Goal: Transaction & Acquisition: Subscribe to service/newsletter

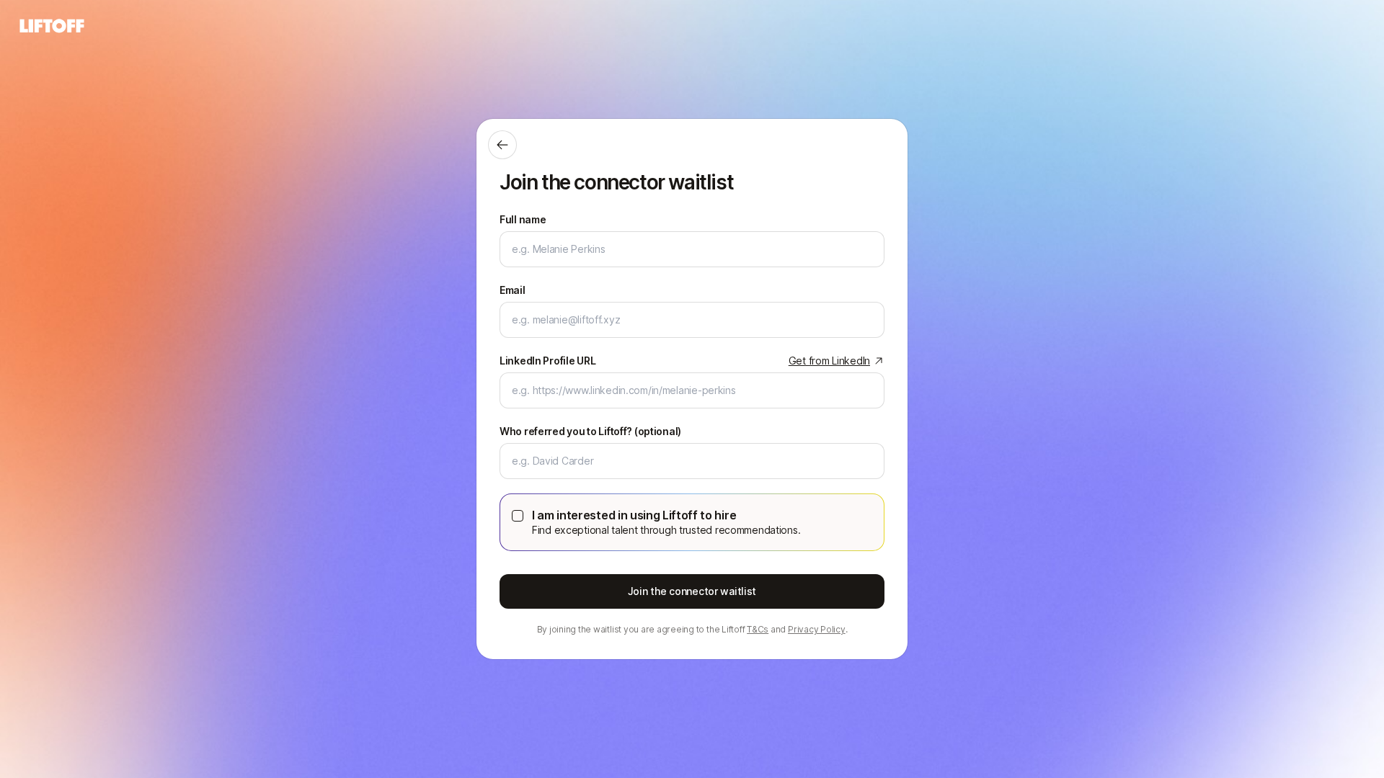
click at [54, 30] on icon at bounding box center [52, 26] width 64 height 14
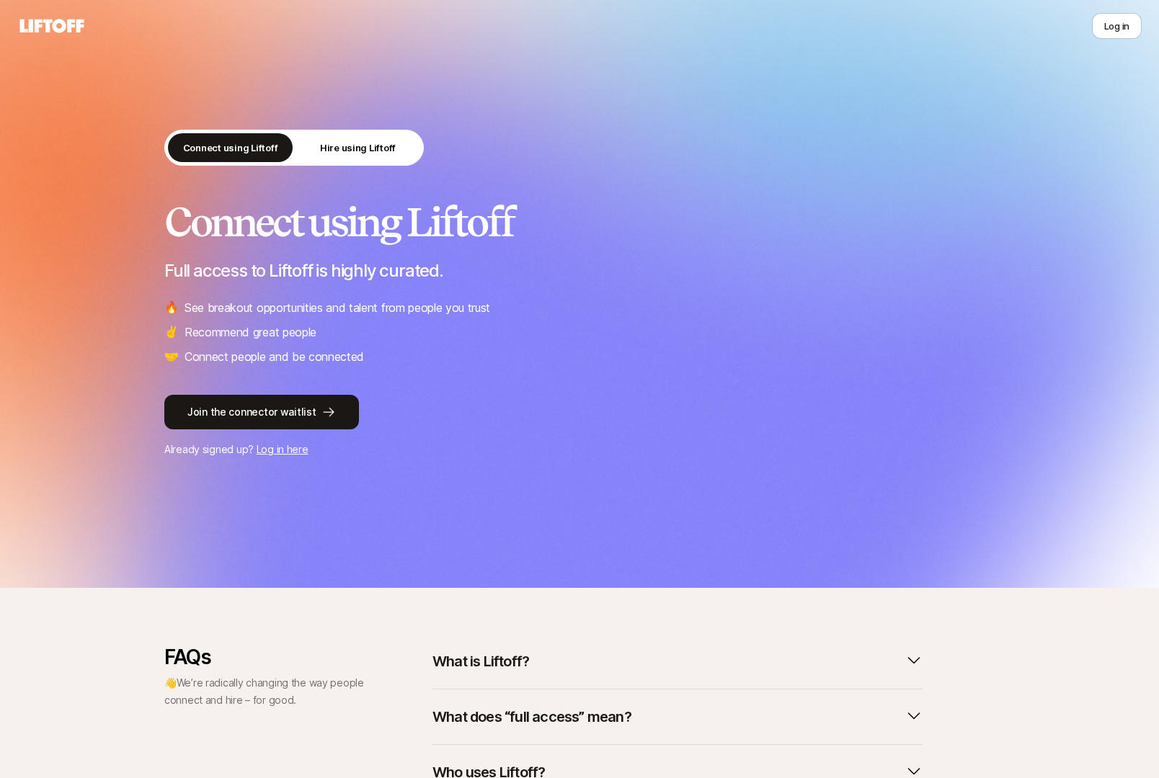
click at [687, 272] on p "Full access to Liftoff is highly curated." at bounding box center [579, 271] width 830 height 20
click at [373, 143] on p "Hire using Liftoff" at bounding box center [358, 148] width 76 height 14
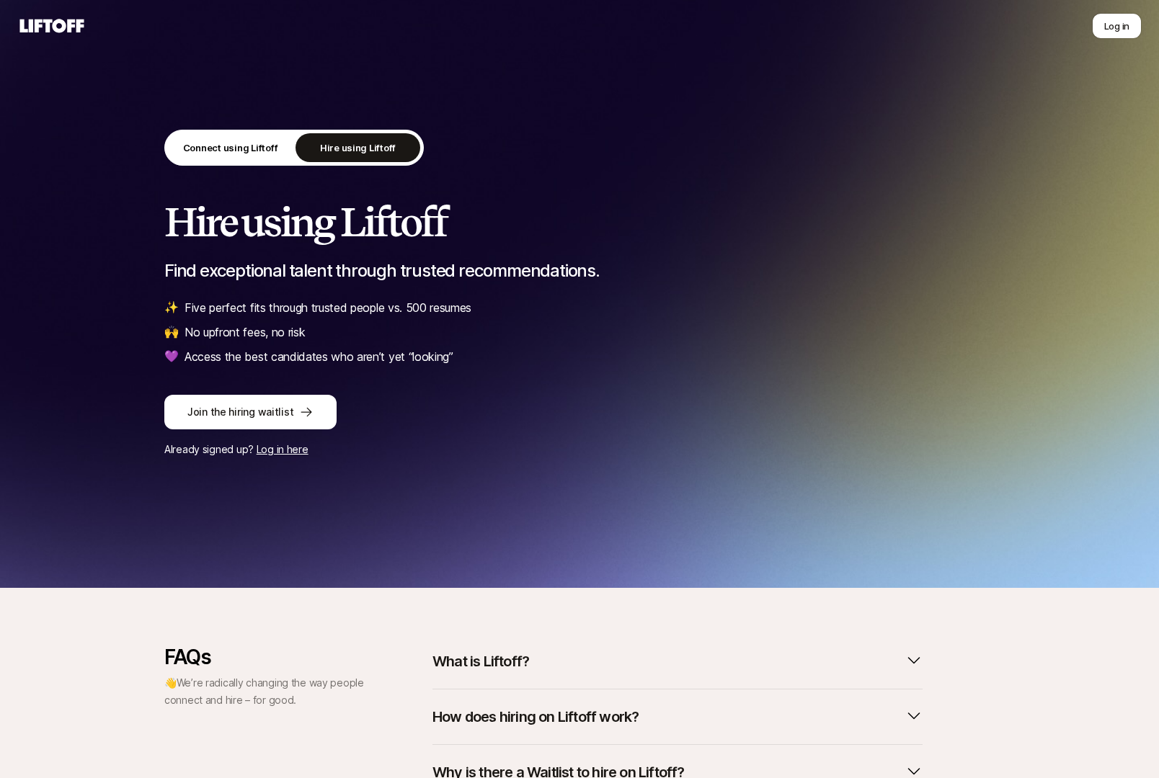
click at [739, 302] on li "✨ Five perfect fits through trusted people vs. 500 resumes" at bounding box center [579, 307] width 830 height 19
click at [218, 159] on button "Connect using Liftoff" at bounding box center [230, 147] width 125 height 29
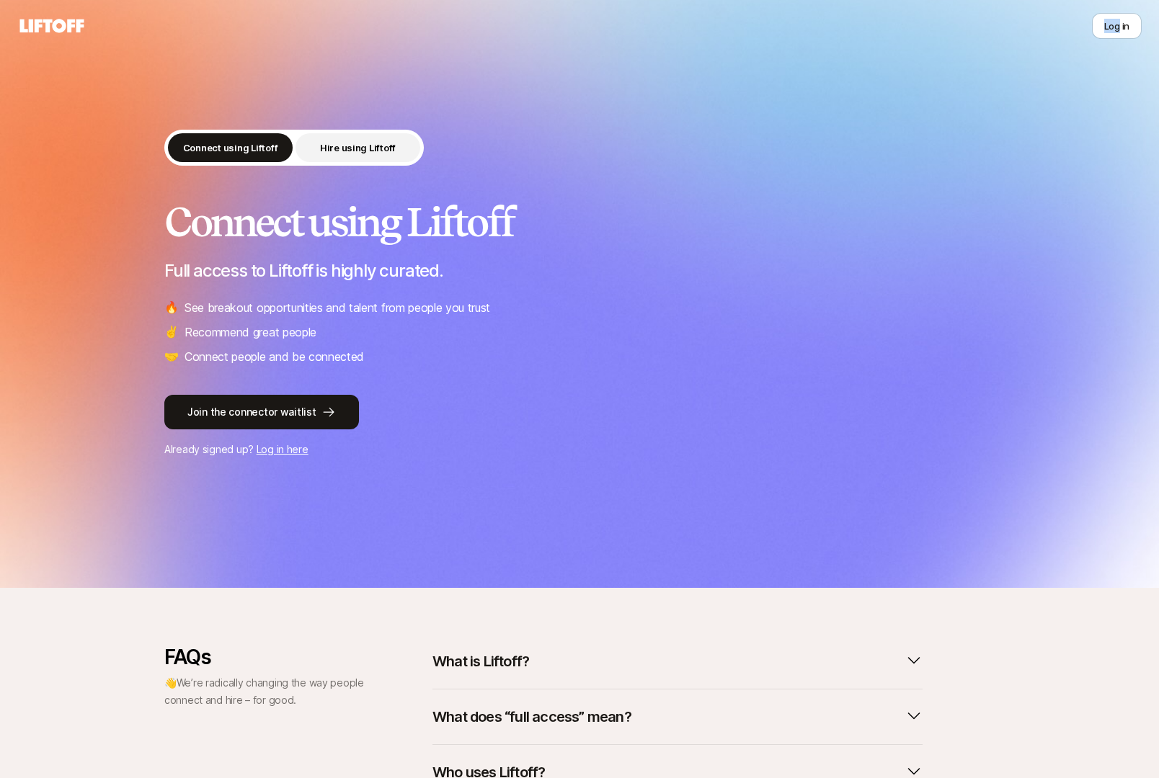
click at [389, 146] on p "Hire using Liftoff" at bounding box center [358, 148] width 76 height 14
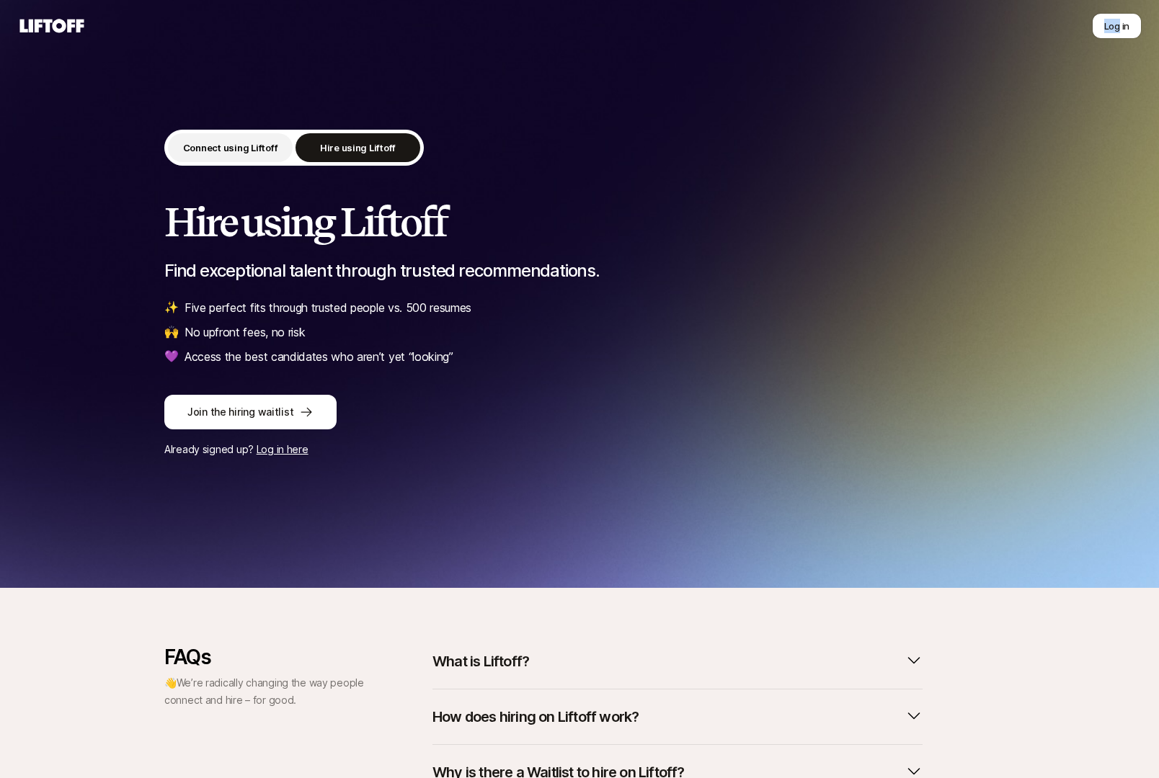
click at [275, 151] on p "Connect using Liftoff" at bounding box center [230, 148] width 95 height 14
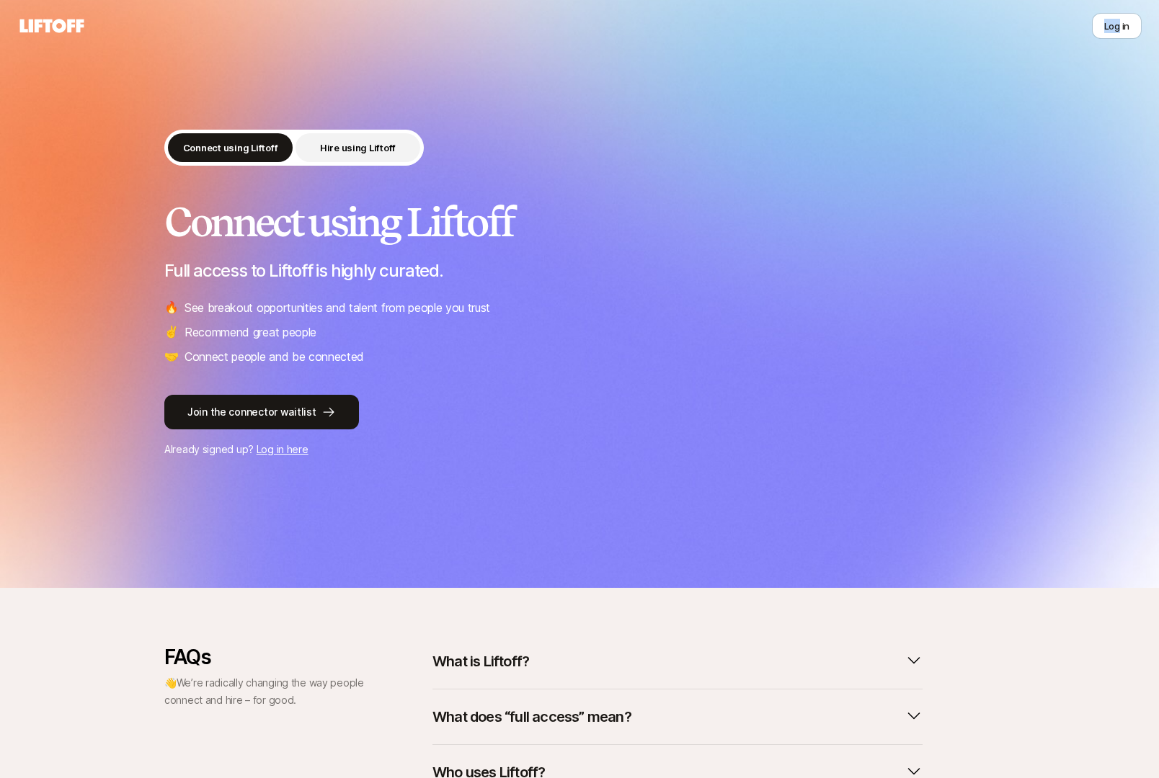
click at [337, 151] on p "Hire using Liftoff" at bounding box center [358, 148] width 76 height 14
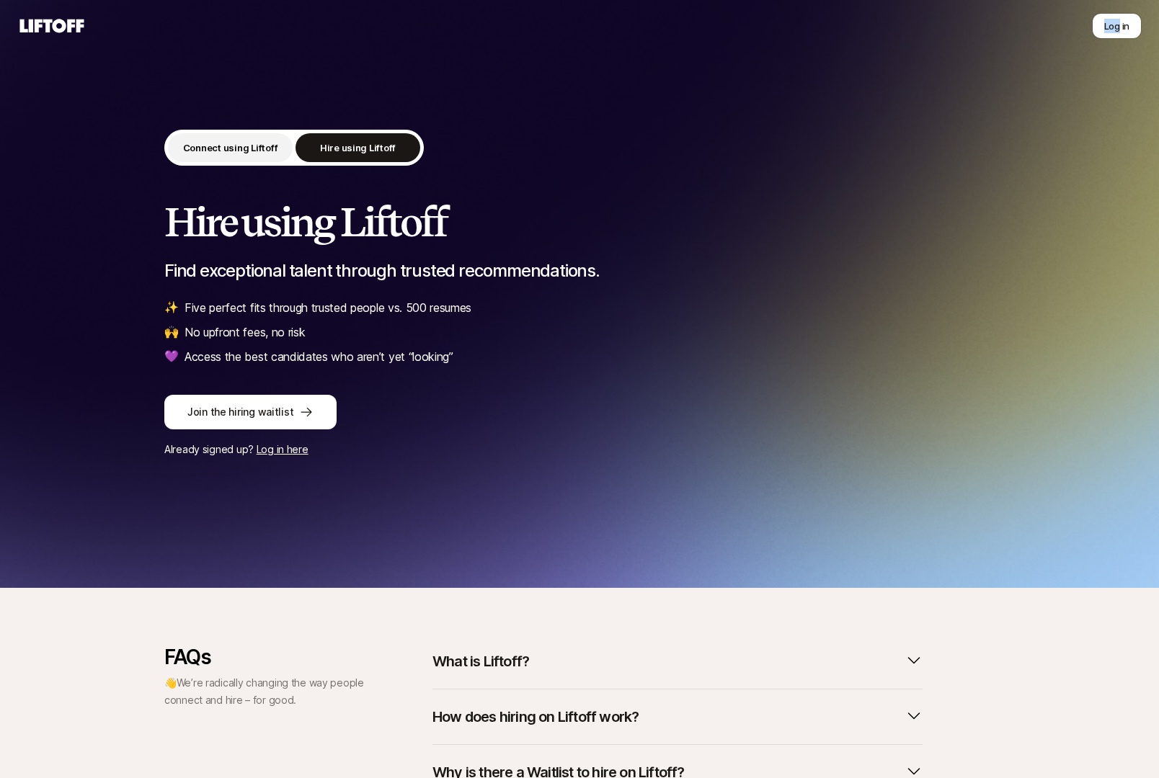
click at [238, 143] on p "Connect using Liftoff" at bounding box center [230, 148] width 95 height 14
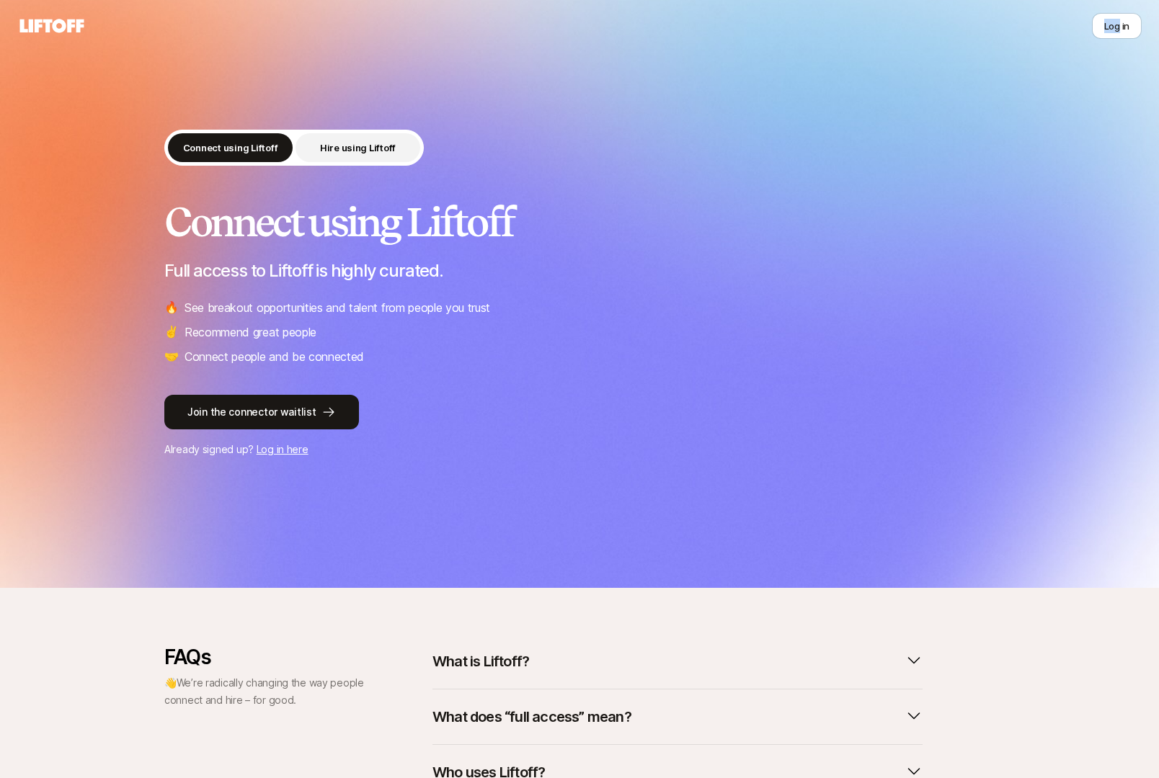
click at [332, 145] on p "Hire using Liftoff" at bounding box center [358, 148] width 76 height 14
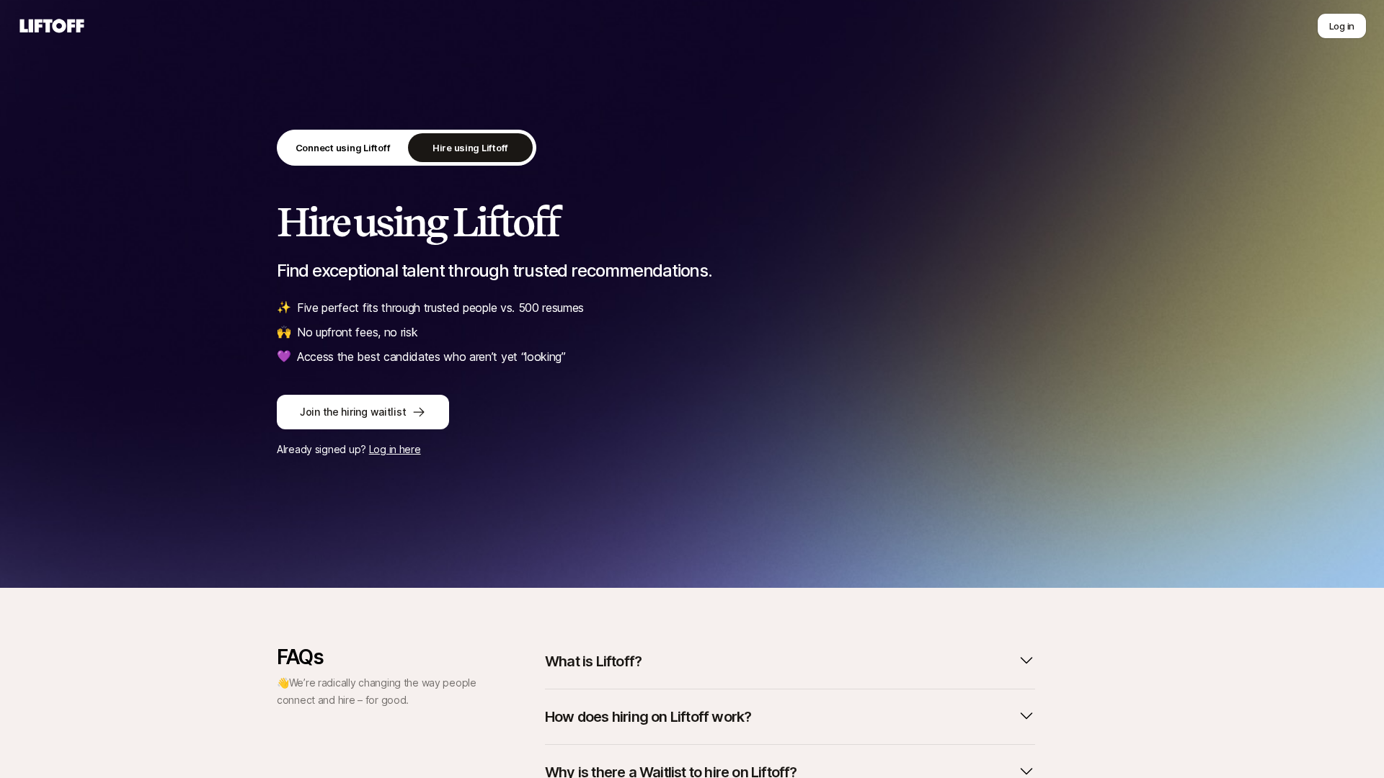
click at [58, 25] on icon at bounding box center [51, 26] width 69 height 20
click at [327, 141] on p "Connect using Liftoff" at bounding box center [342, 148] width 95 height 14
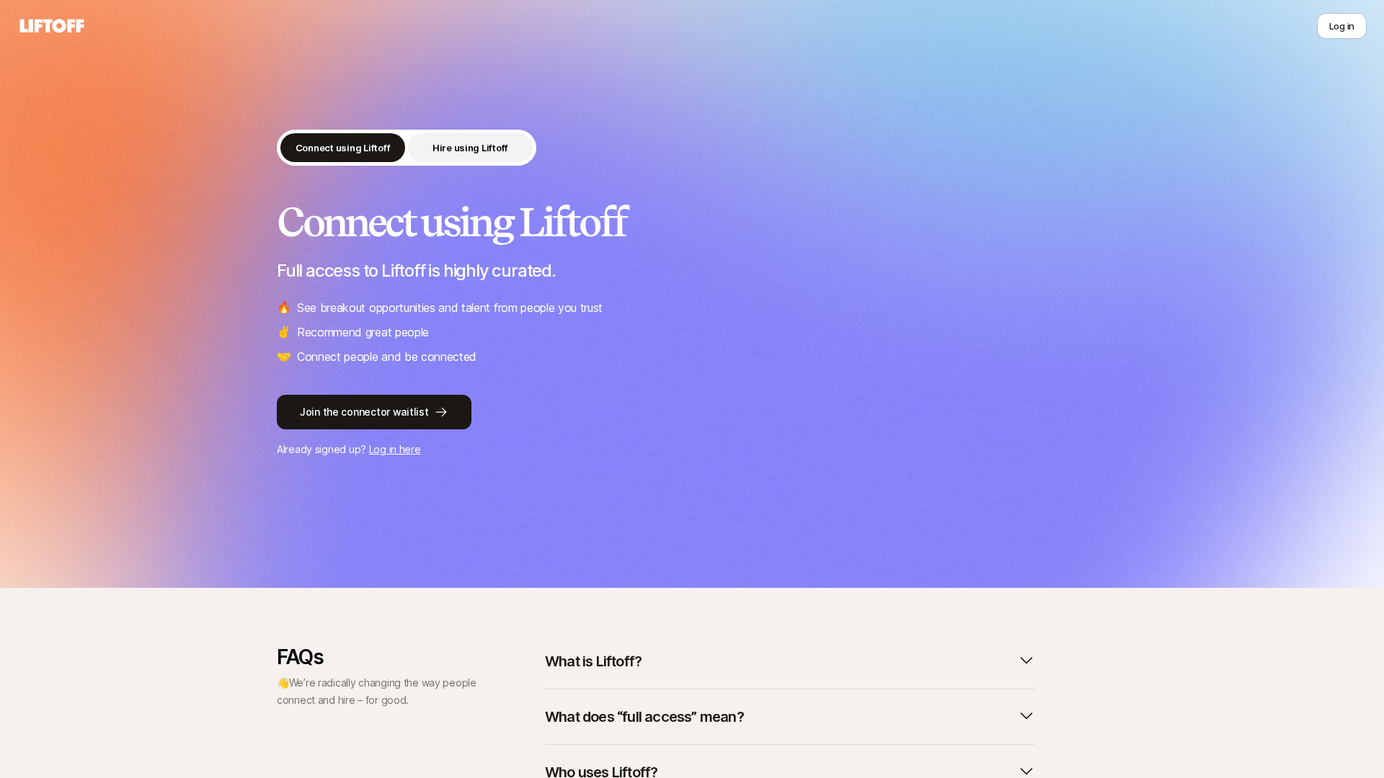
click at [429, 149] on button "Hire using Liftoff" at bounding box center [470, 147] width 125 height 29
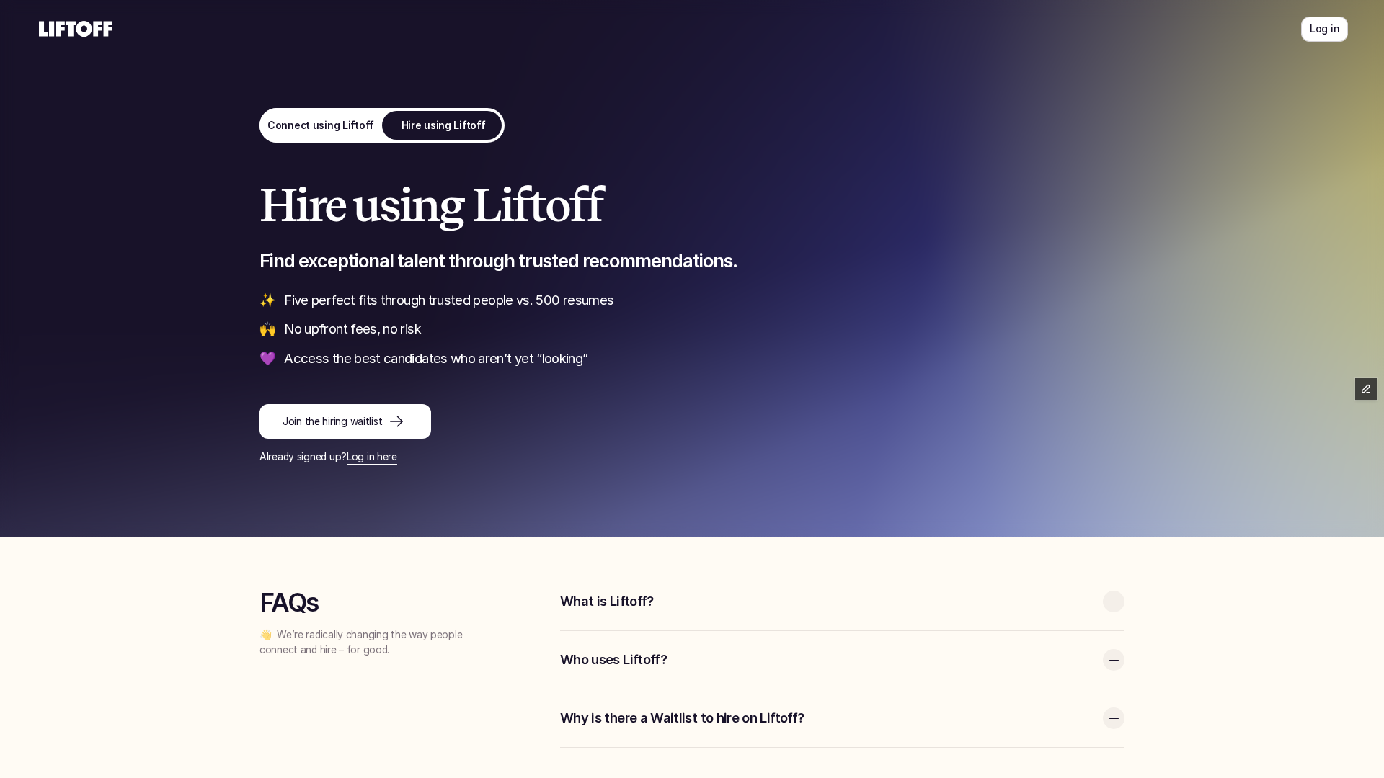
click at [310, 127] on p "Connect using Liftoff" at bounding box center [320, 125] width 107 height 15
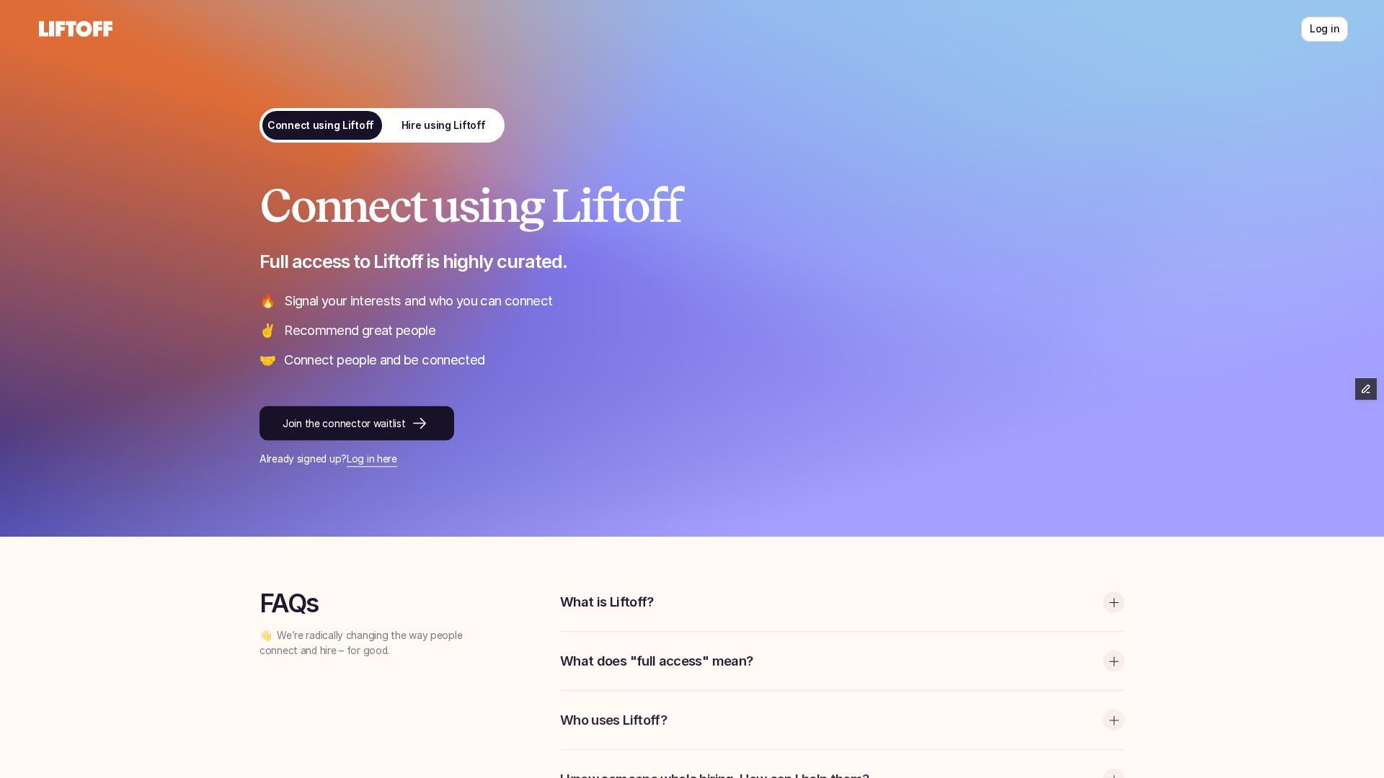
click at [379, 130] on link "Connect using Liftoff" at bounding box center [320, 125] width 123 height 35
click at [415, 130] on p "Hire using Liftoff" at bounding box center [443, 125] width 84 height 15
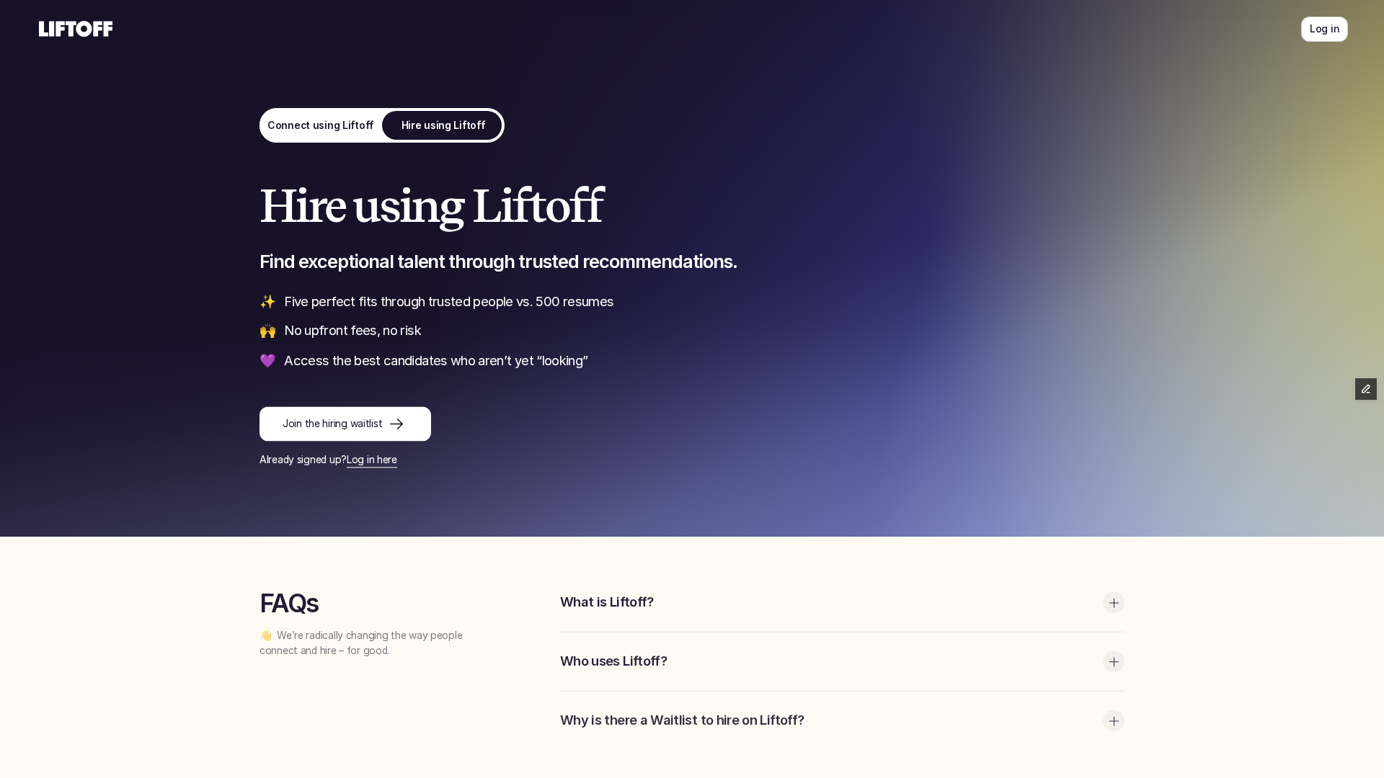
click at [330, 124] on p "Connect using Liftoff" at bounding box center [320, 125] width 107 height 15
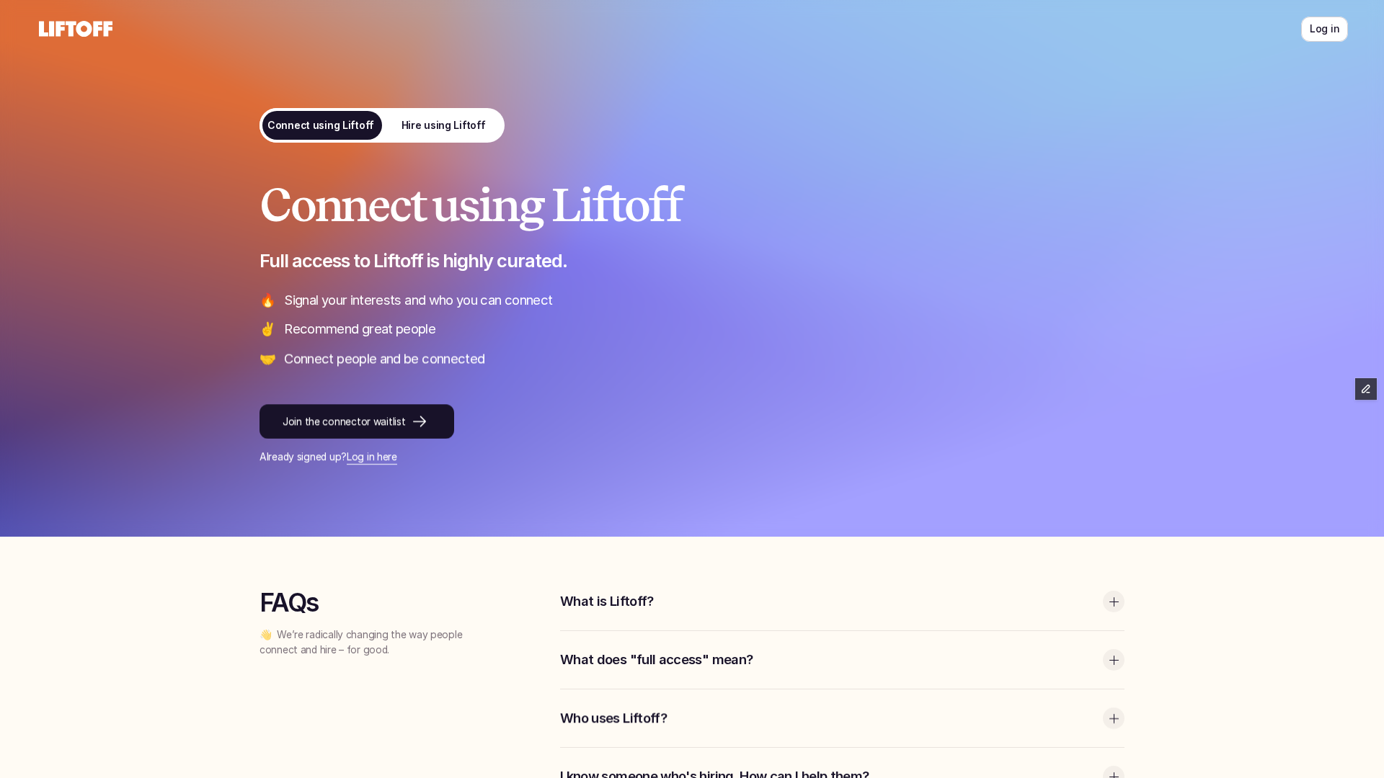
click at [429, 120] on p "Hire using Liftoff" at bounding box center [443, 125] width 84 height 15
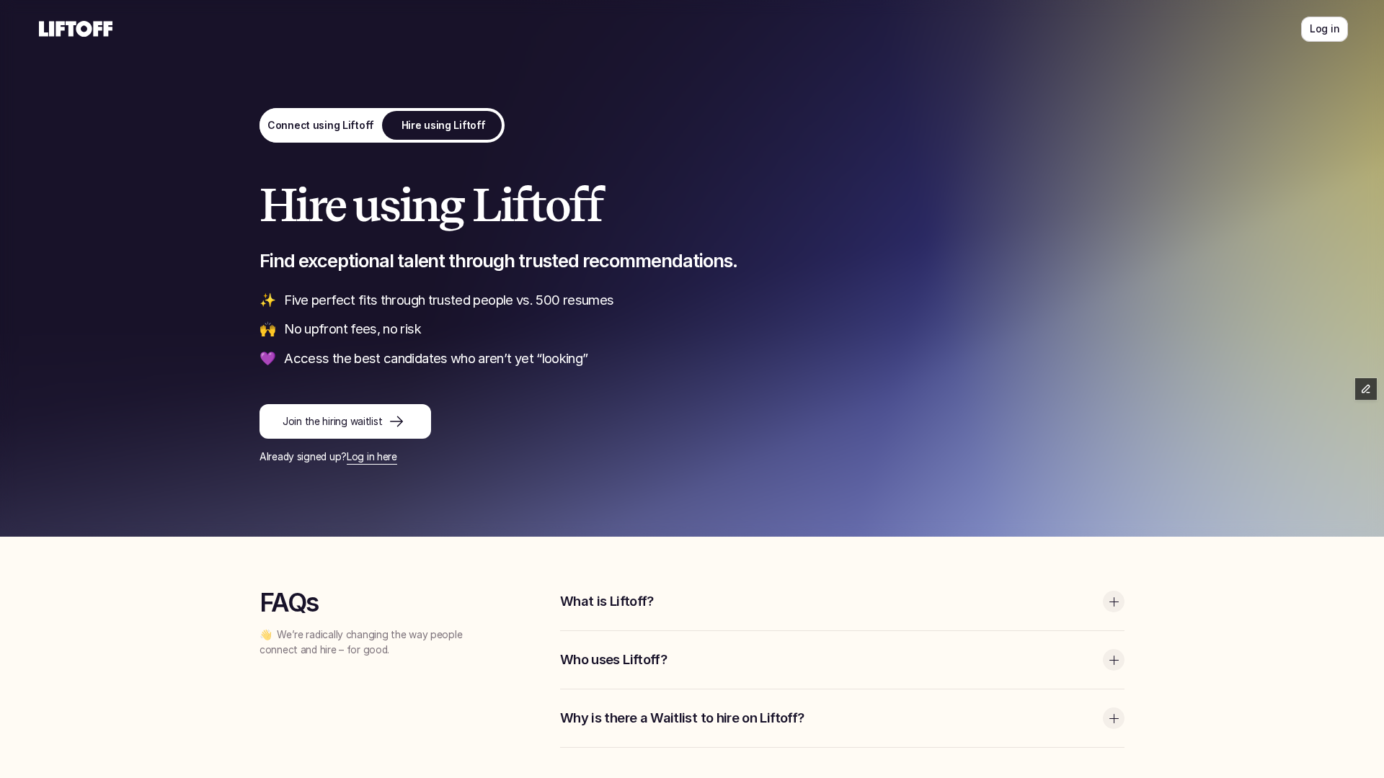
click at [347, 127] on p "Connect using Liftoff" at bounding box center [320, 125] width 107 height 15
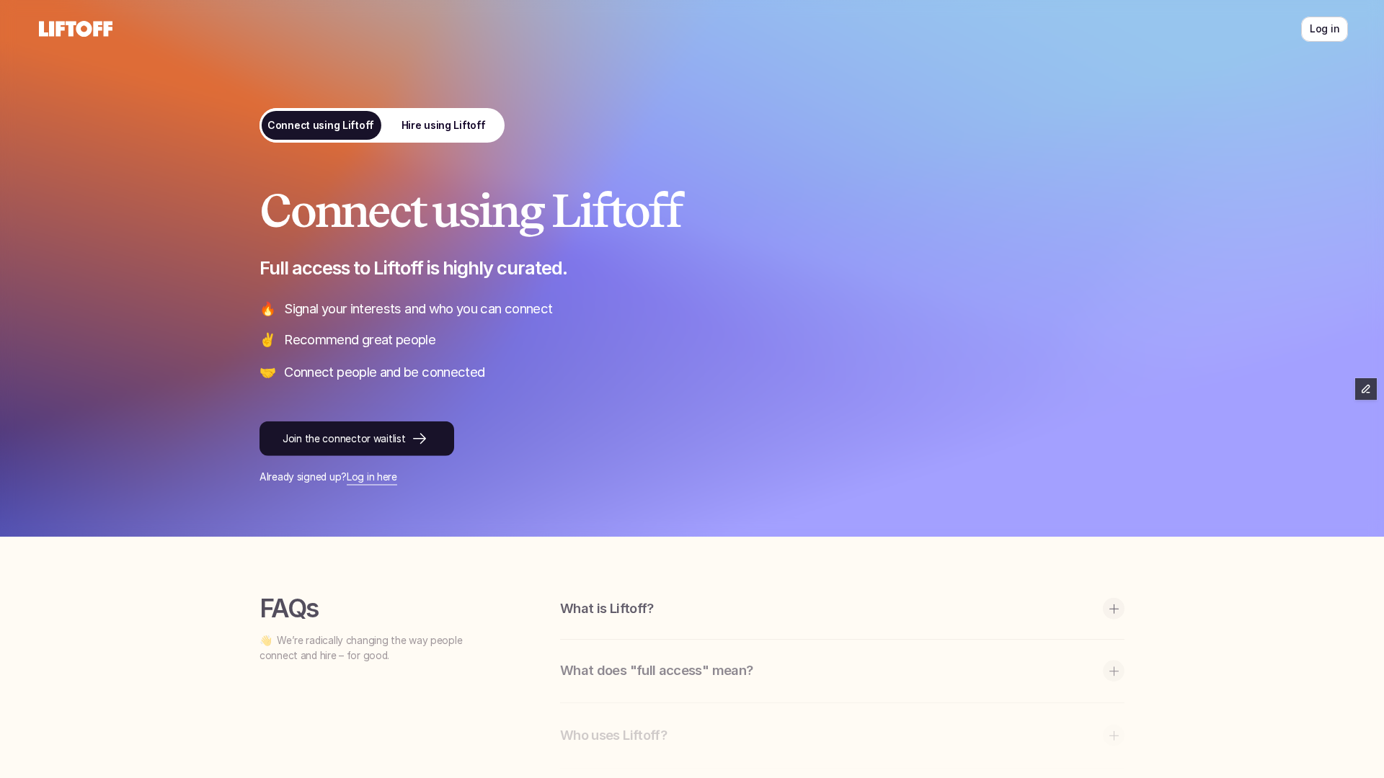
click at [445, 123] on p "Hire using Liftoff" at bounding box center [443, 125] width 84 height 15
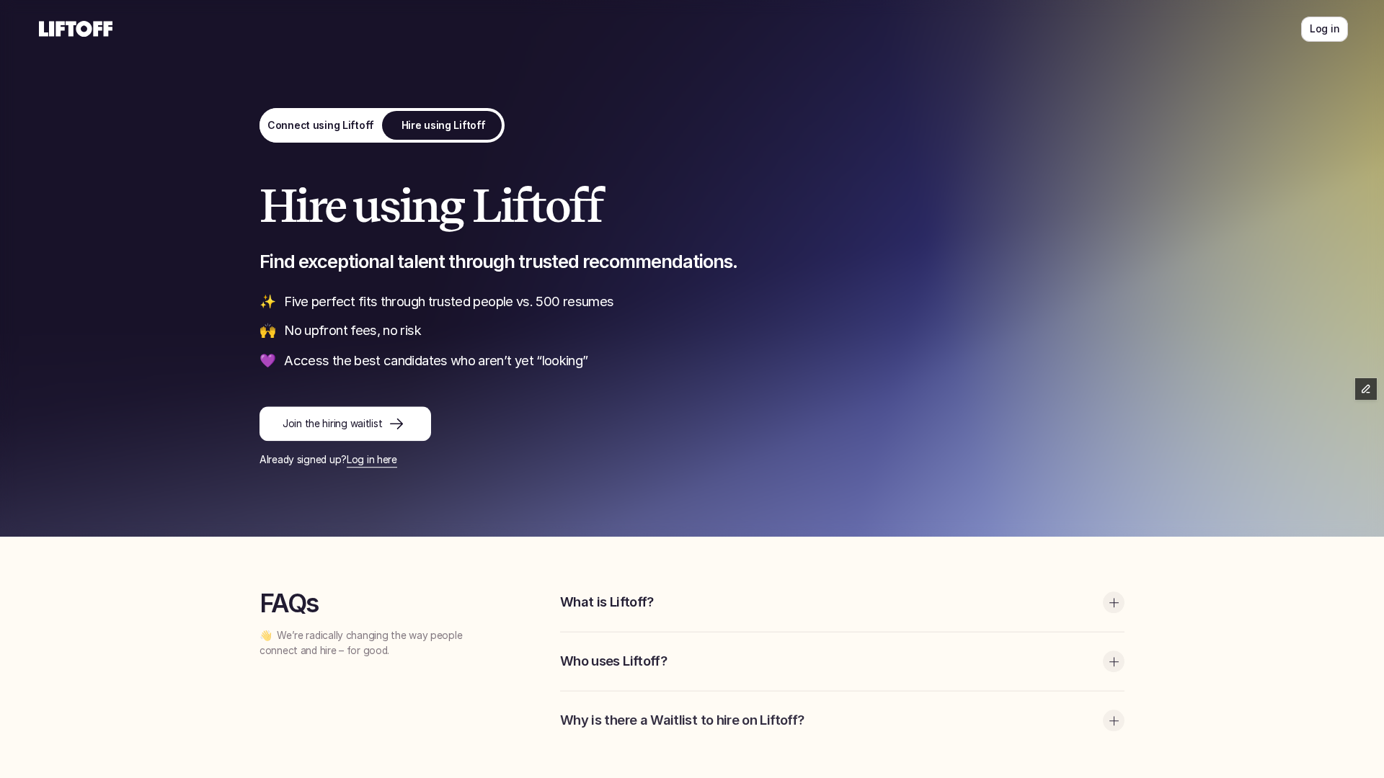
click at [88, 30] on use at bounding box center [76, 29] width 74 height 16
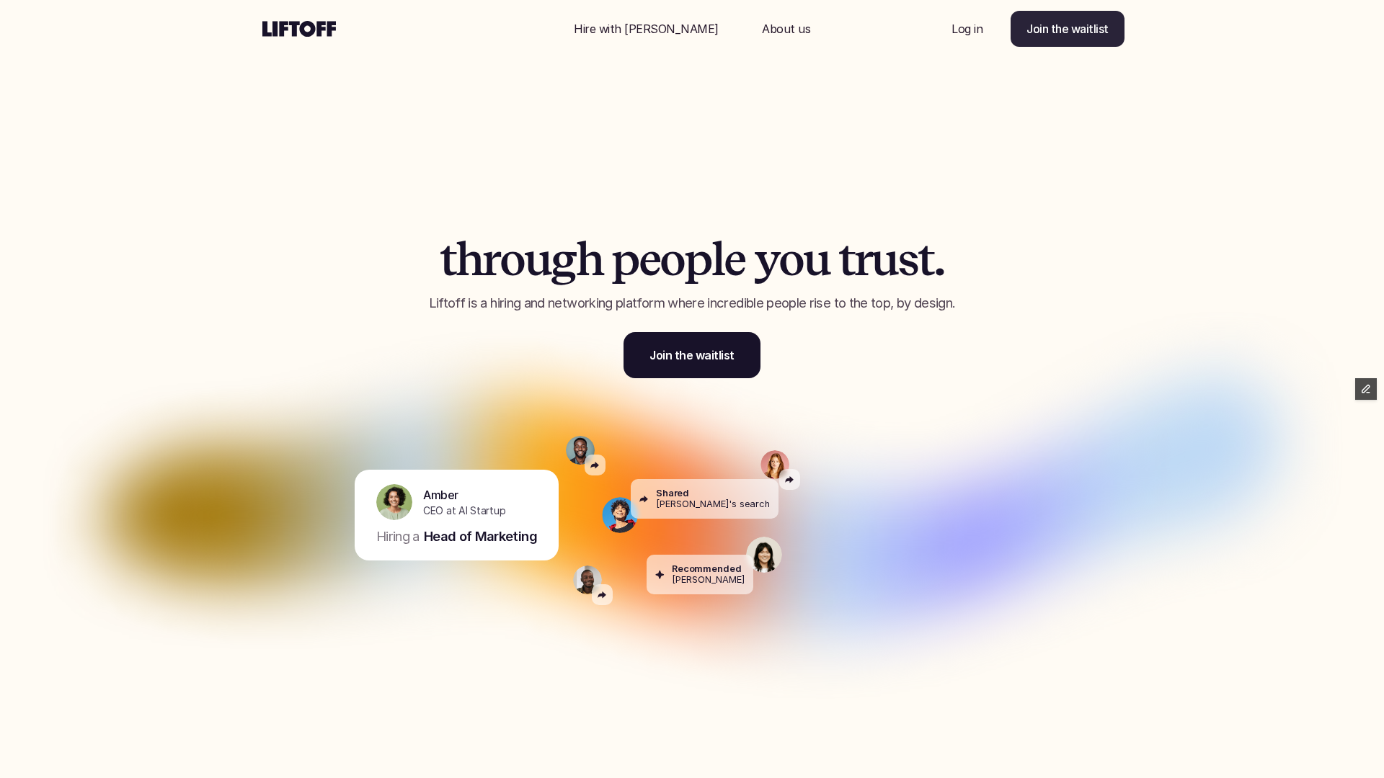
click at [992, 35] on p "Join the waitlist" at bounding box center [1067, 28] width 82 height 17
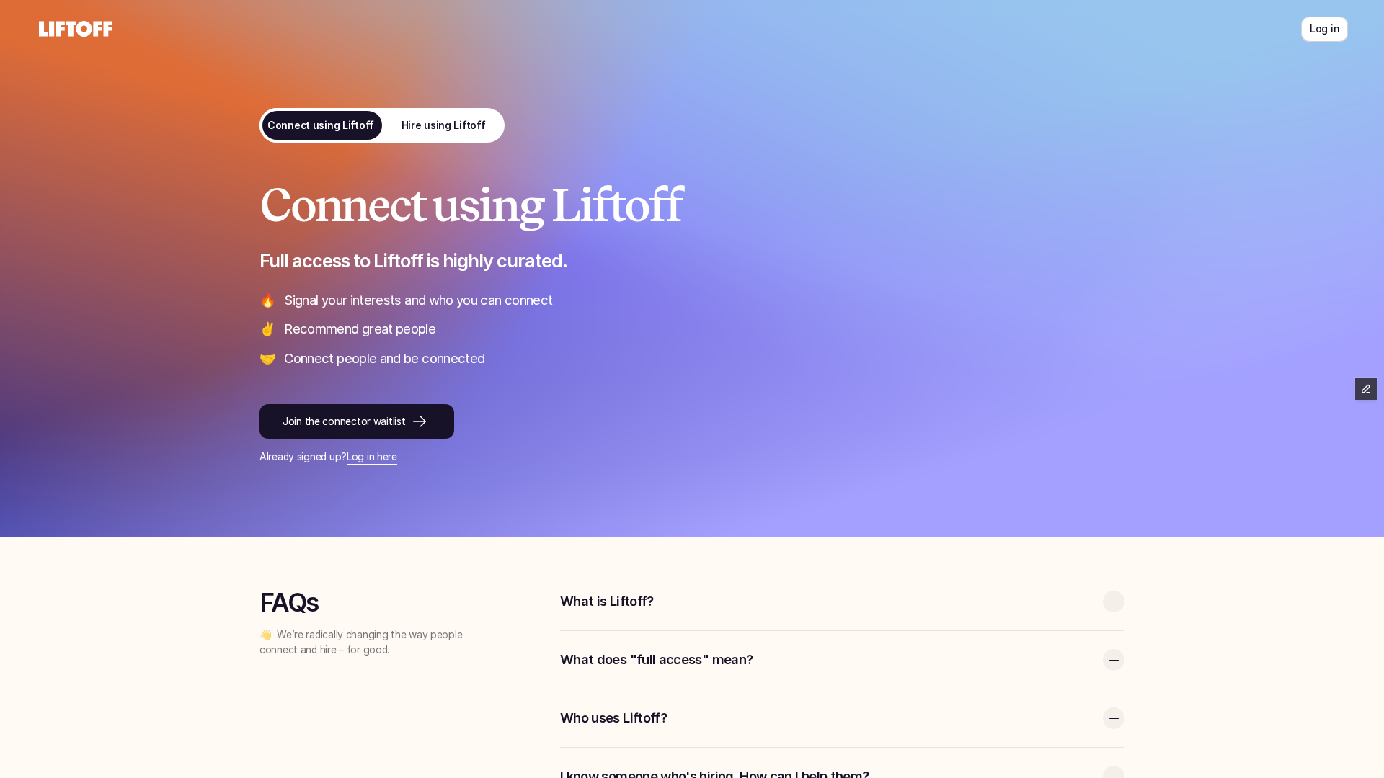
click at [449, 131] on p "Hire using Liftoff" at bounding box center [443, 125] width 84 height 15
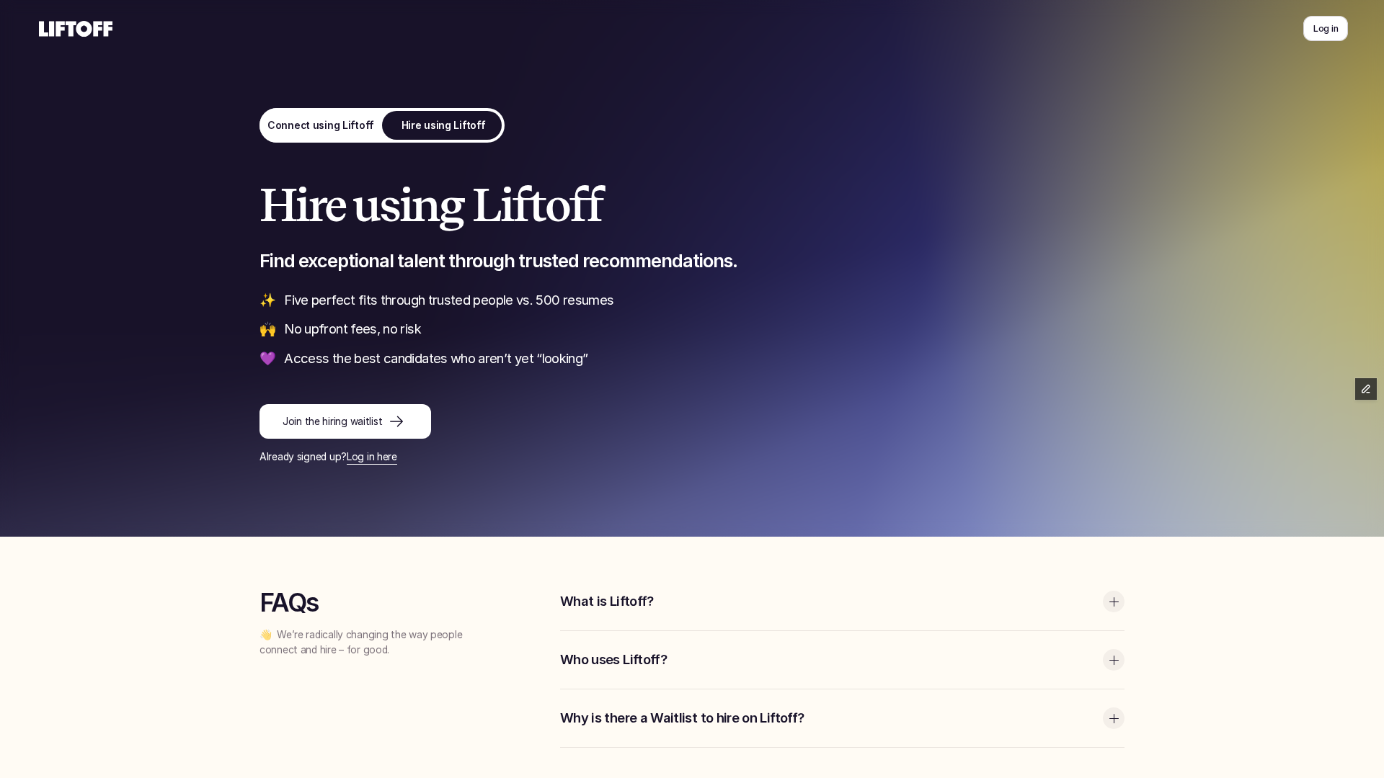
click at [101, 25] on use at bounding box center [76, 29] width 74 height 16
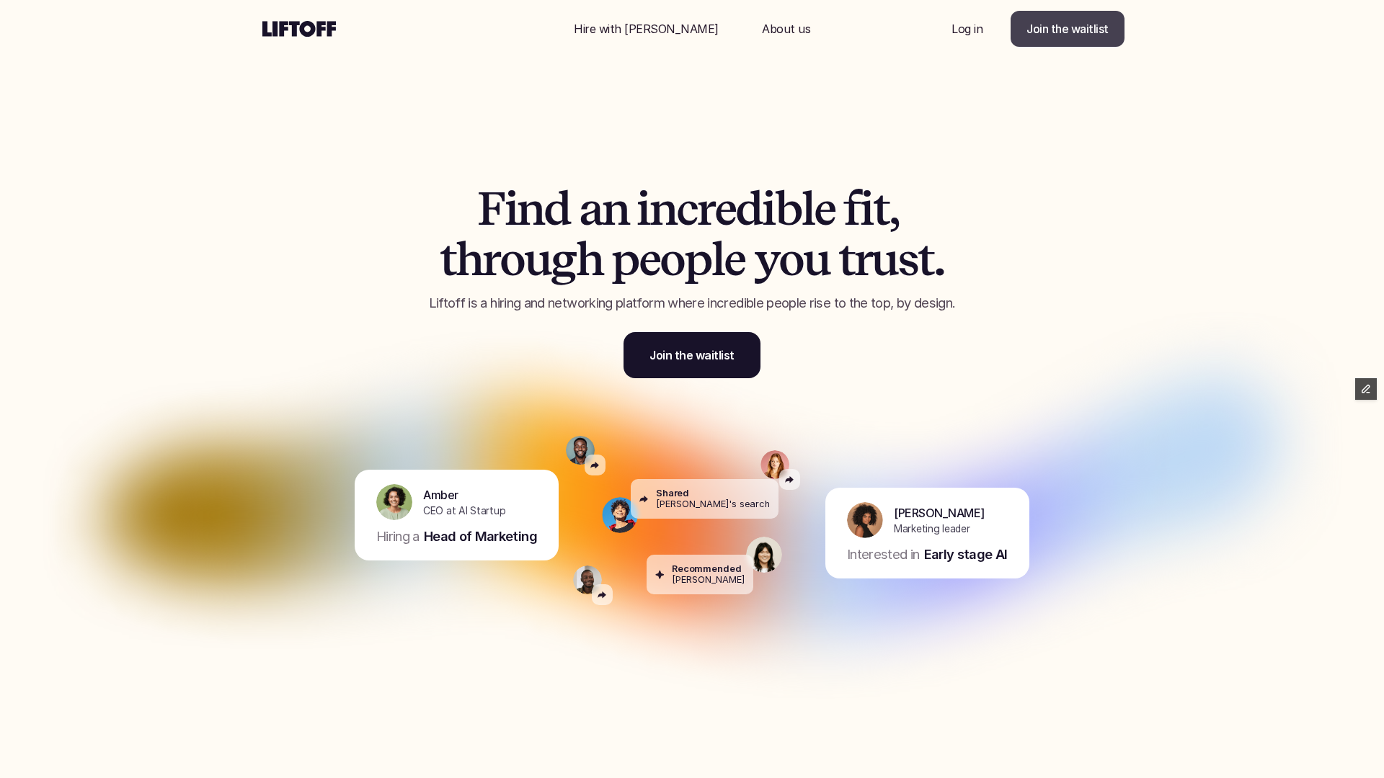
click at [1075, 40] on link "Join the waitlist" at bounding box center [1067, 29] width 114 height 36
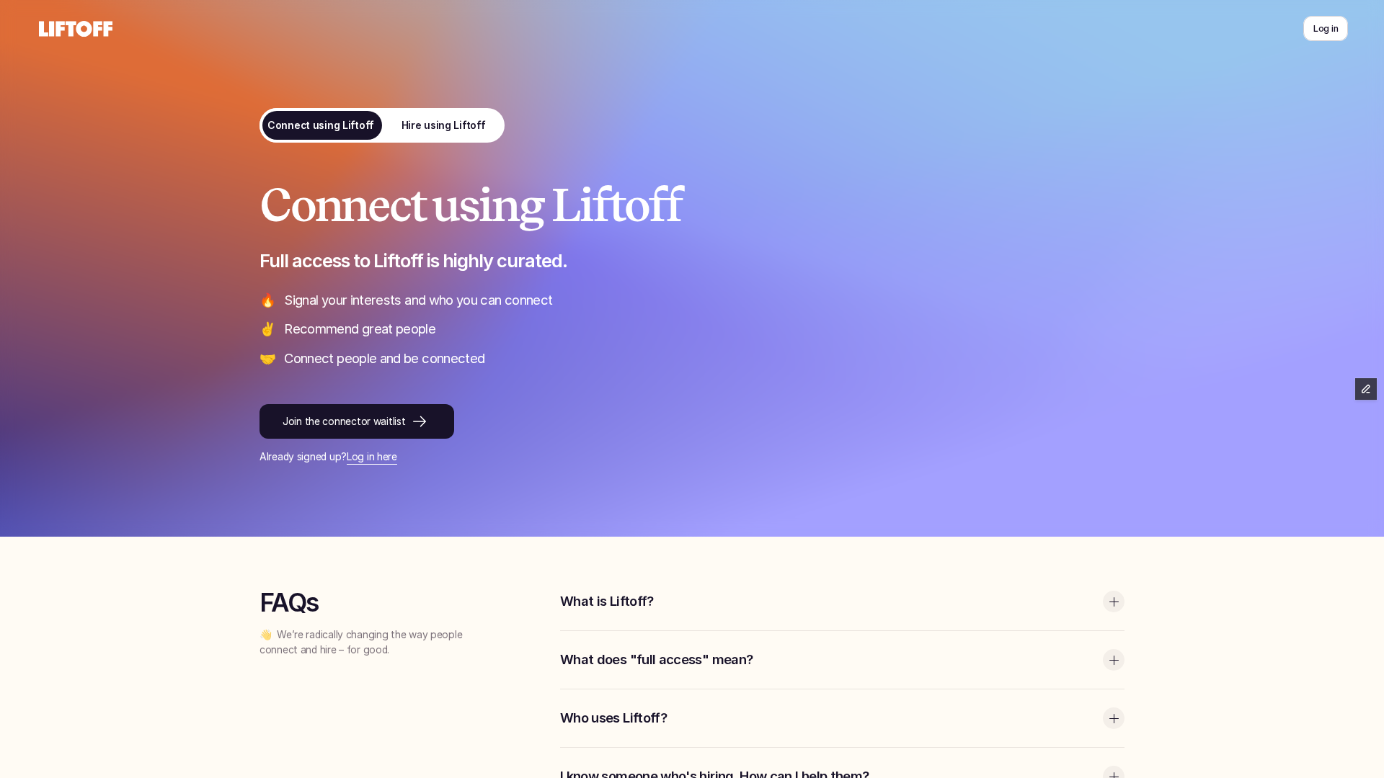
click at [883, 267] on p "Full access to Liftoff is highly curated." at bounding box center [691, 261] width 865 height 24
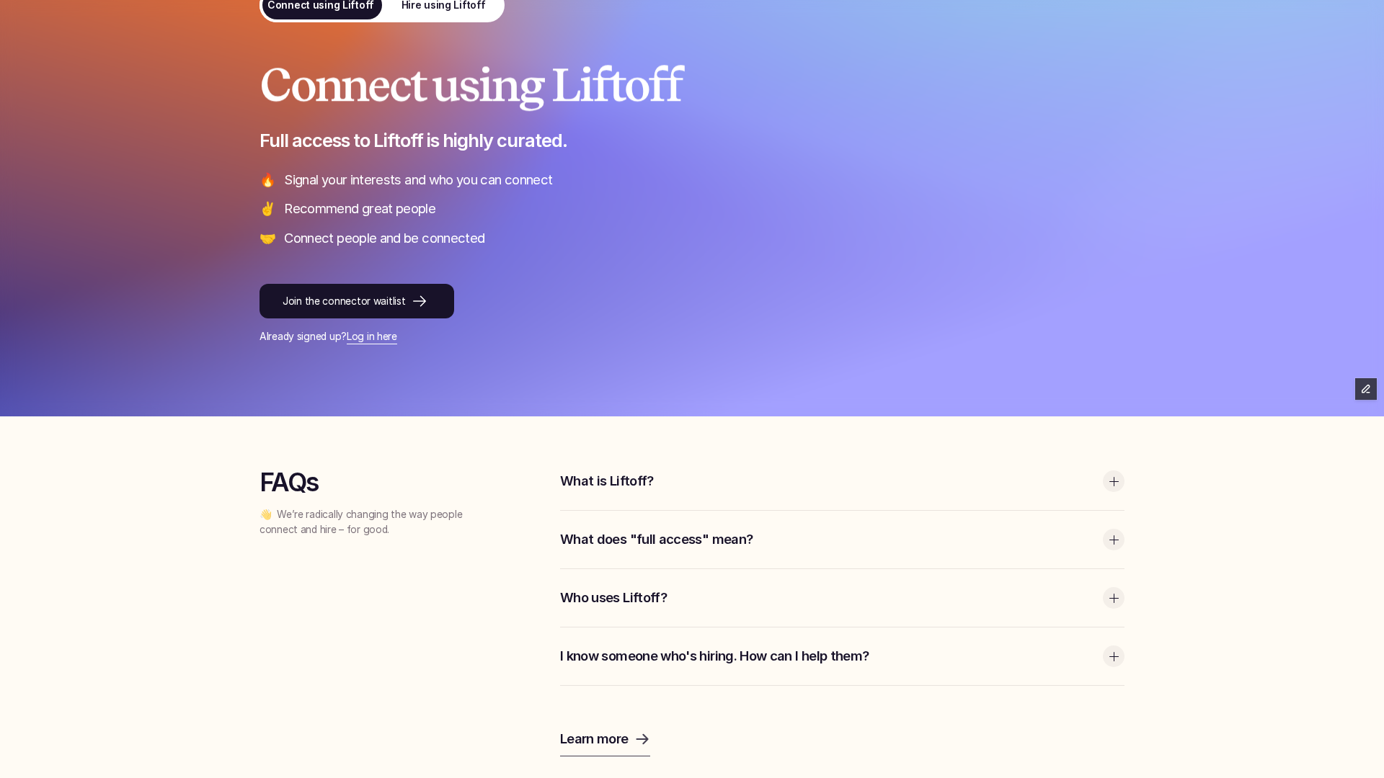
scroll to position [108, 0]
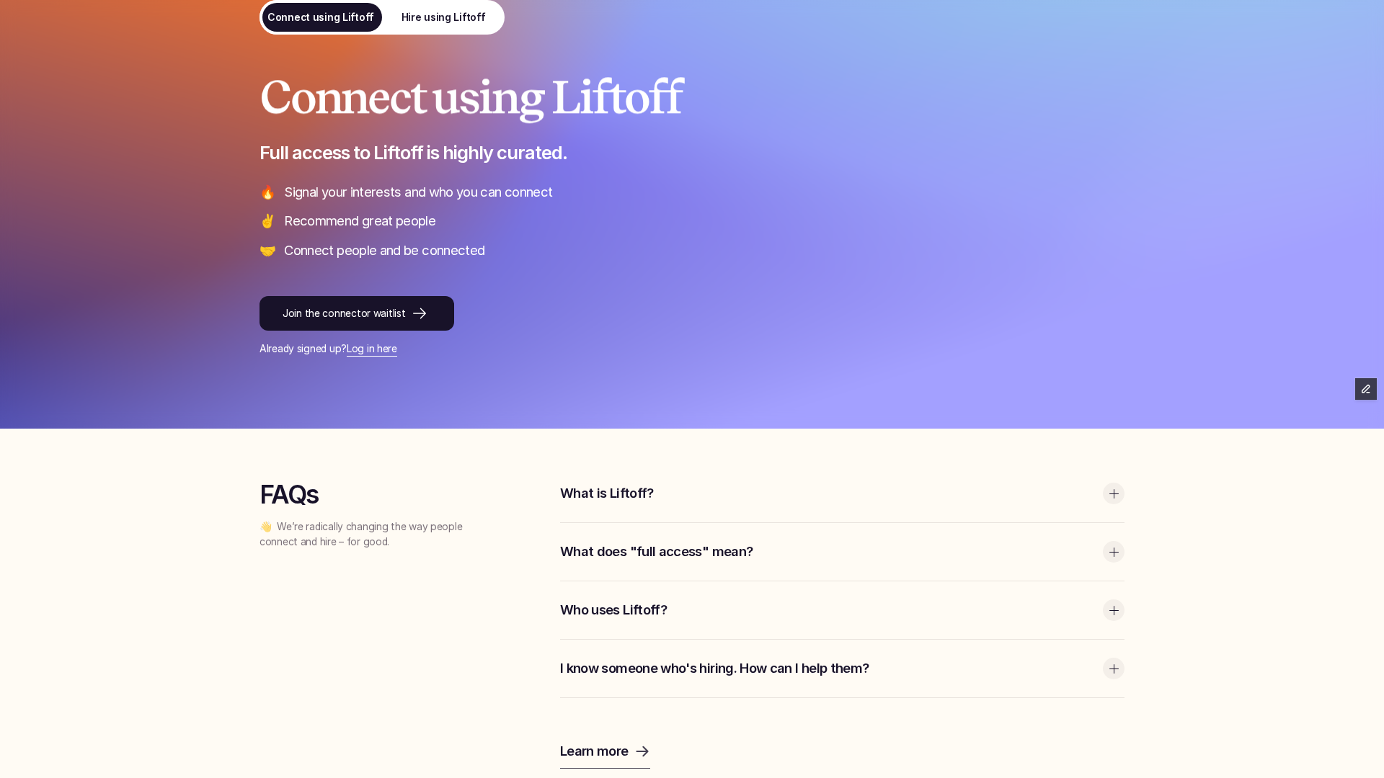
click at [695, 486] on p "What is Liftoff?" at bounding box center [827, 493] width 535 height 19
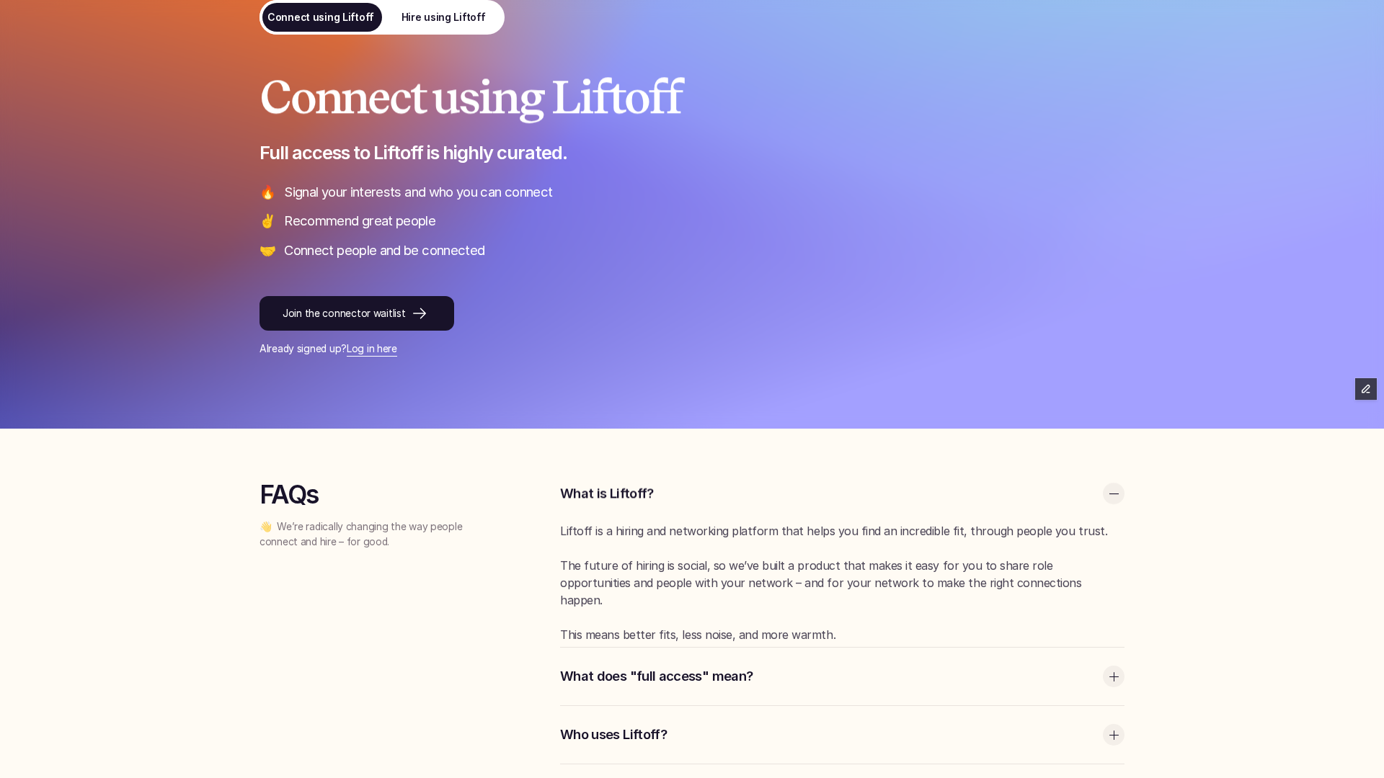
click at [695, 486] on p "What is Liftoff?" at bounding box center [827, 493] width 535 height 19
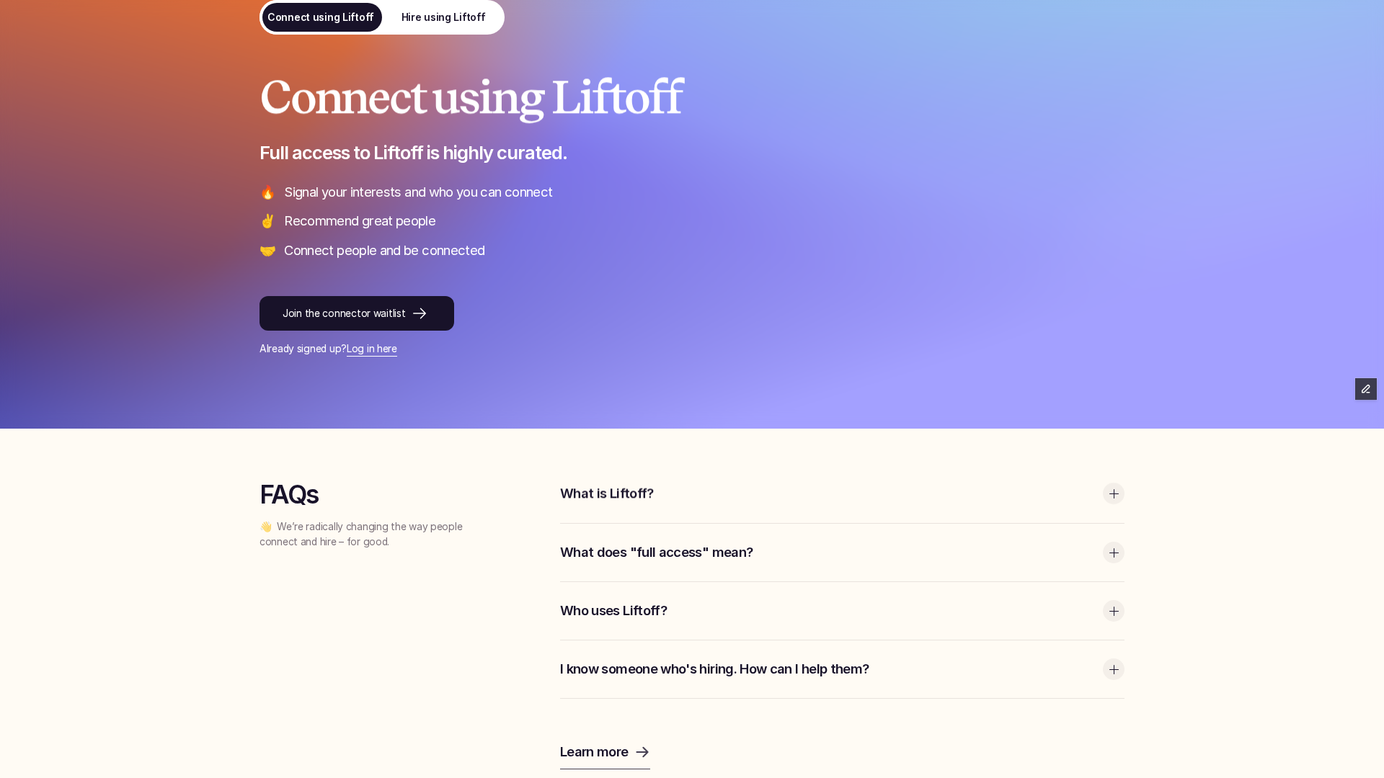
scroll to position [0, 0]
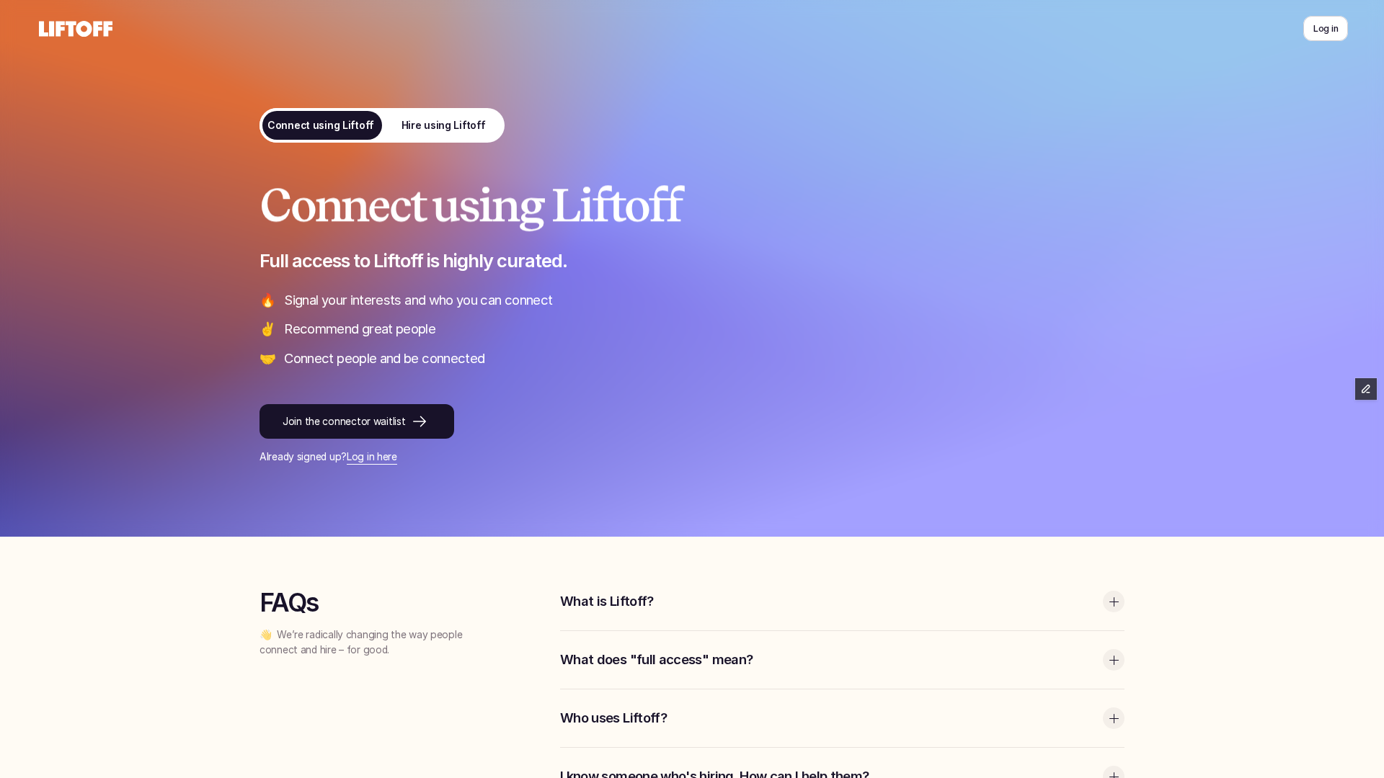
click at [414, 125] on p "Hire using Liftoff" at bounding box center [443, 125] width 84 height 15
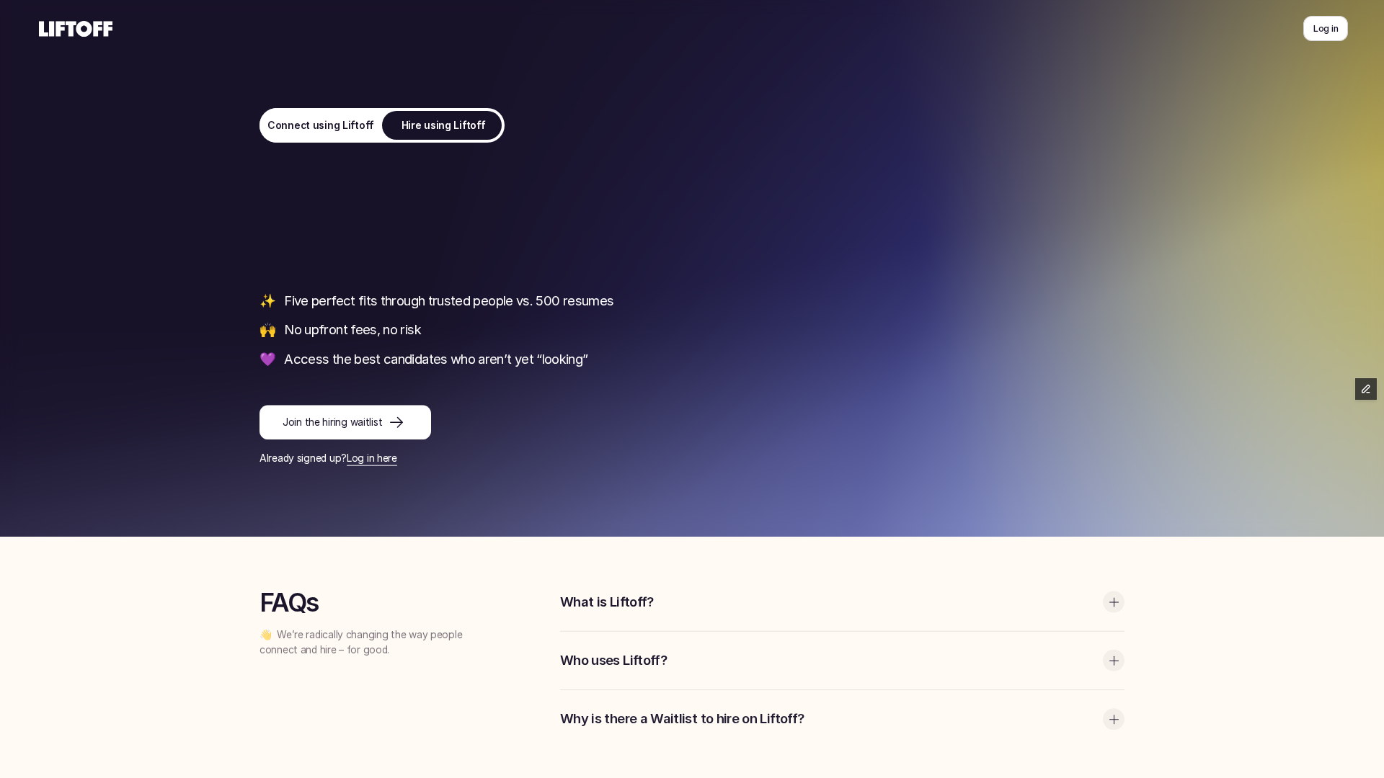
click at [322, 128] on p "Connect using Liftoff" at bounding box center [320, 125] width 107 height 15
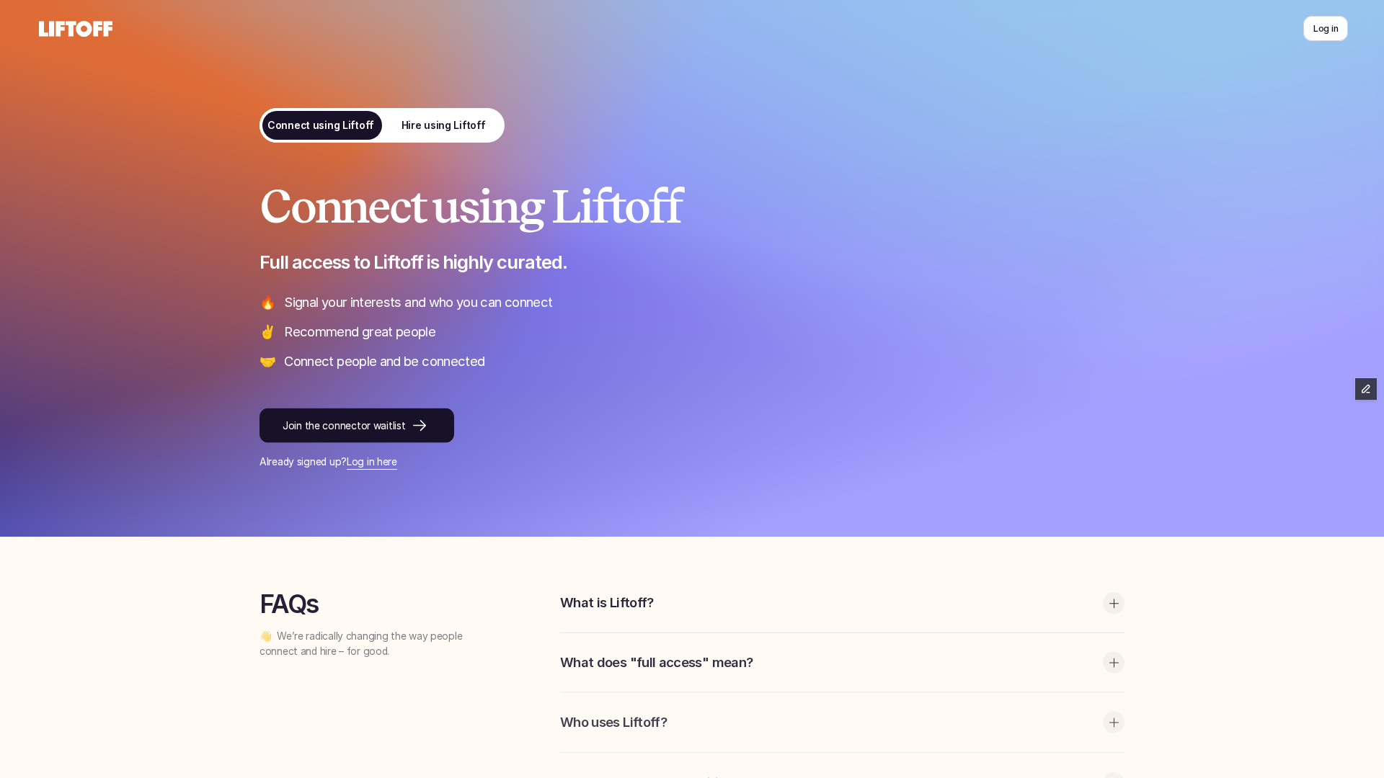
click at [385, 131] on link "Hire using Liftoff" at bounding box center [443, 125] width 123 height 35
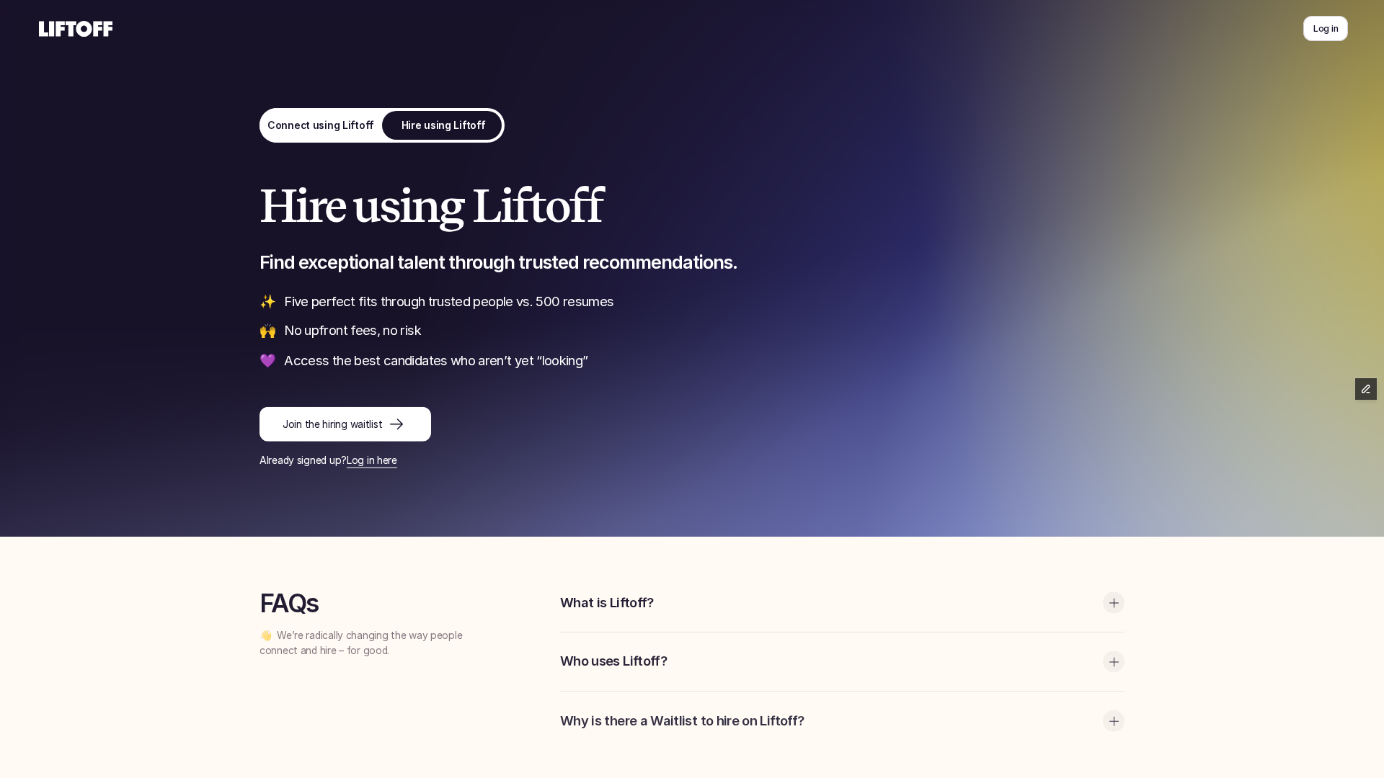
click at [341, 127] on p "Connect using Liftoff" at bounding box center [320, 125] width 107 height 15
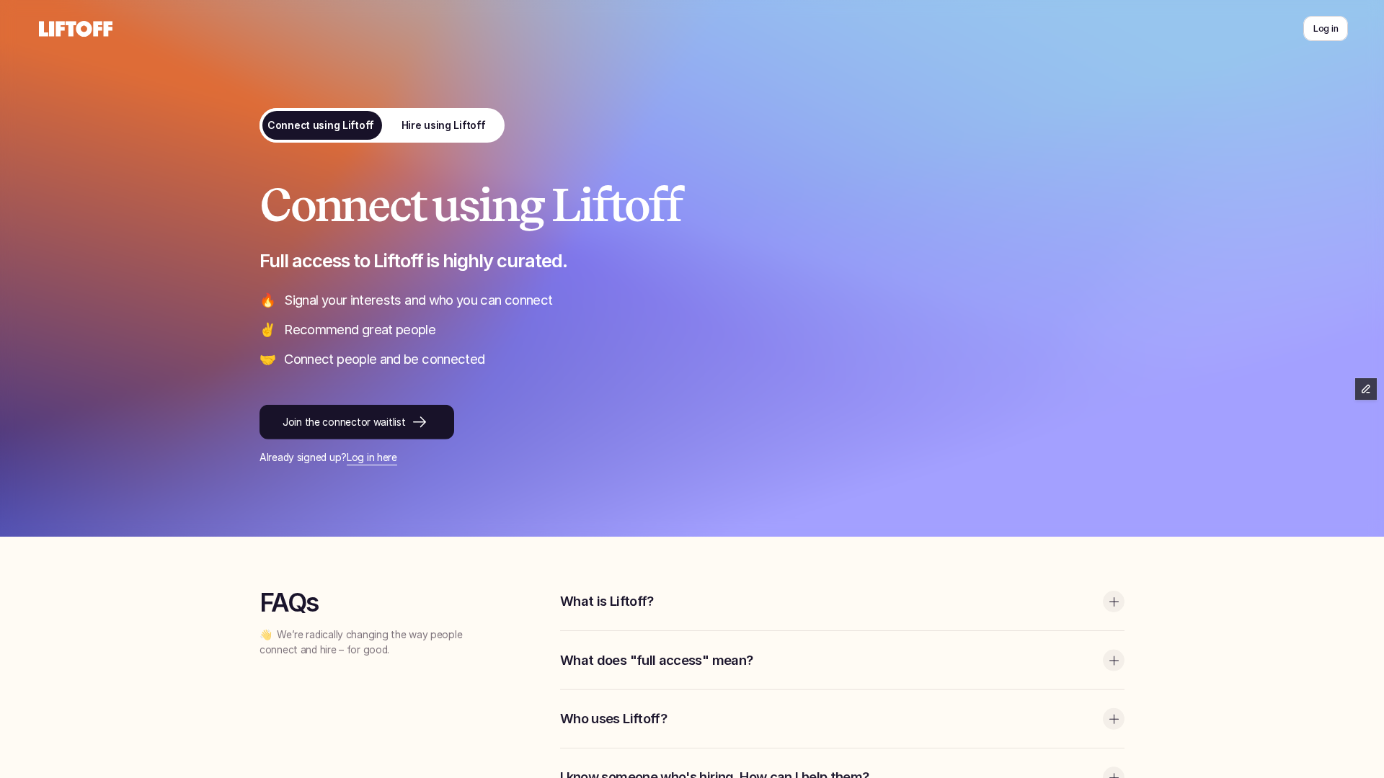
click at [433, 135] on link "Hire using Liftoff" at bounding box center [443, 125] width 123 height 35
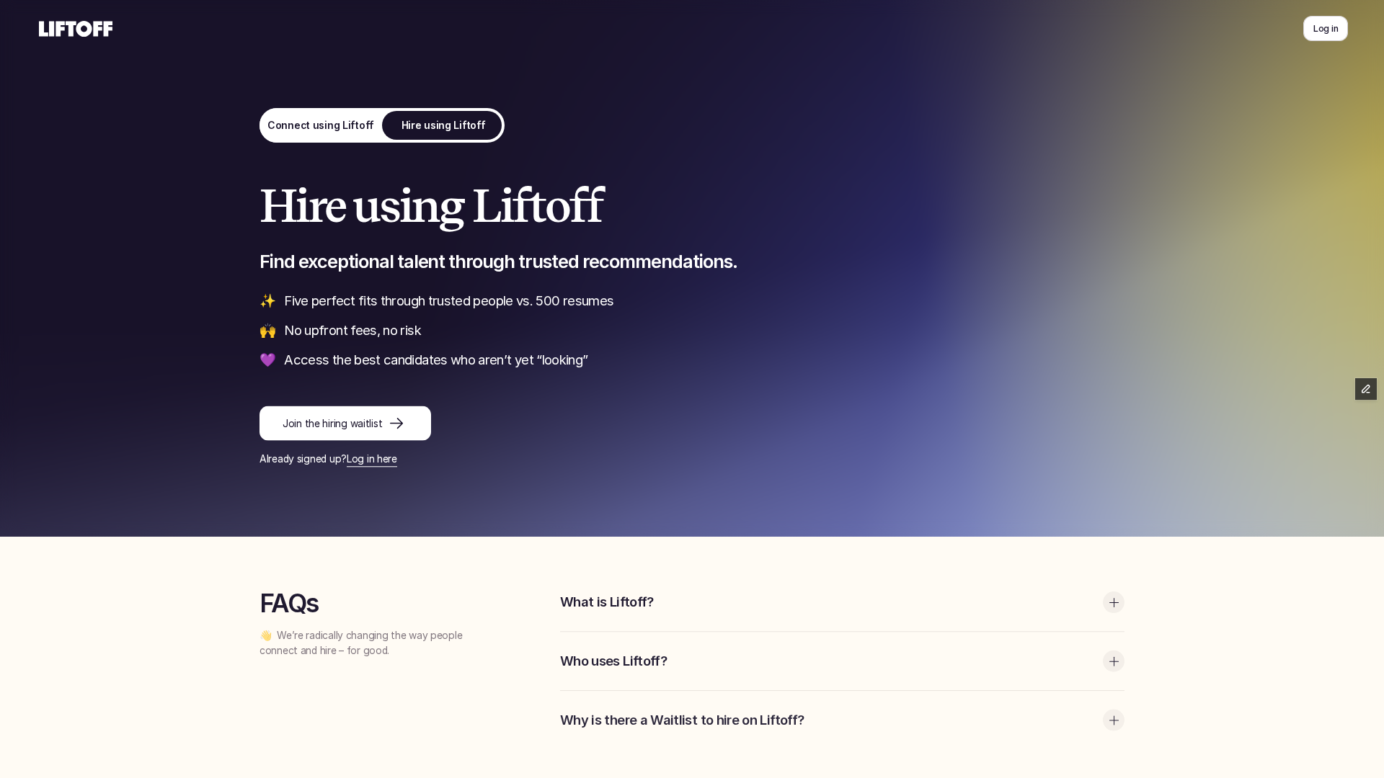
click at [347, 124] on p "Connect using Liftoff" at bounding box center [320, 125] width 107 height 15
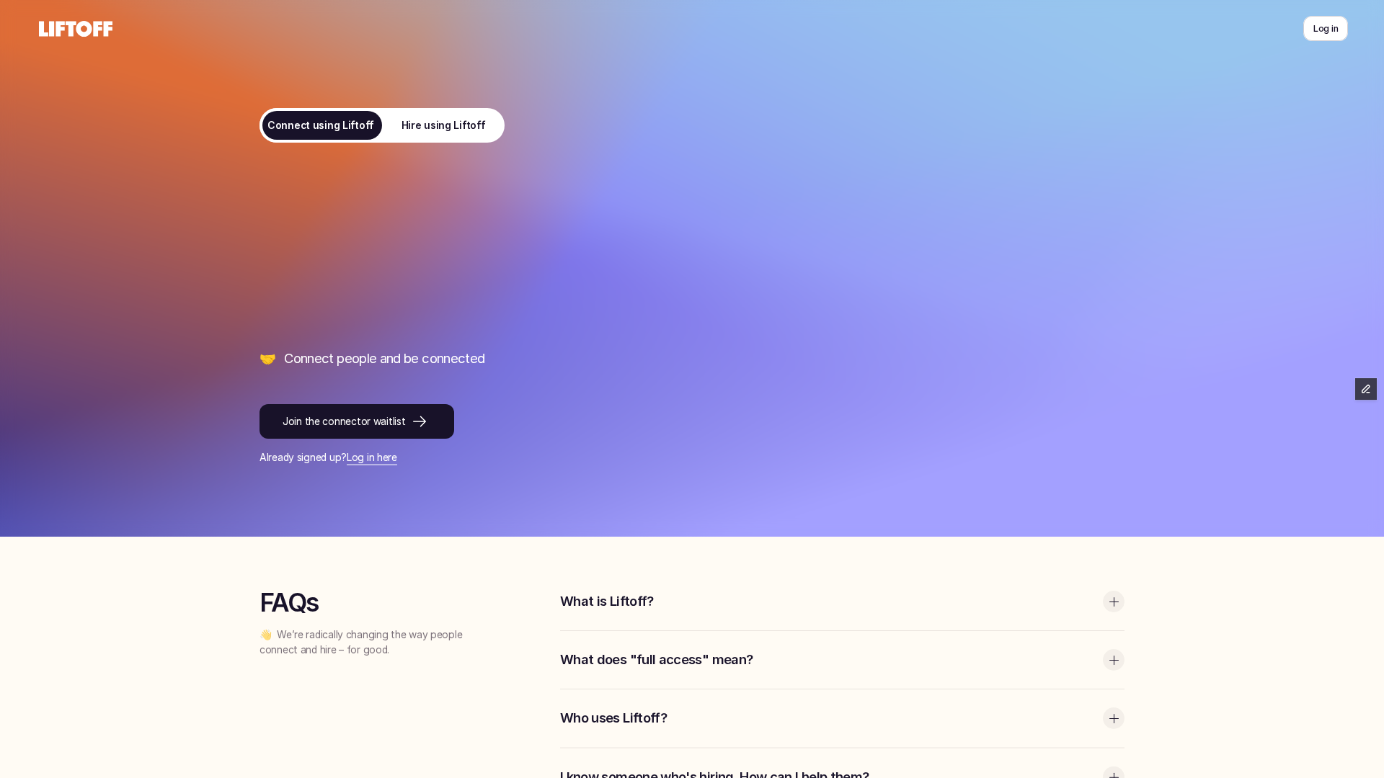
click at [455, 128] on p "Hire using Liftoff" at bounding box center [443, 125] width 84 height 15
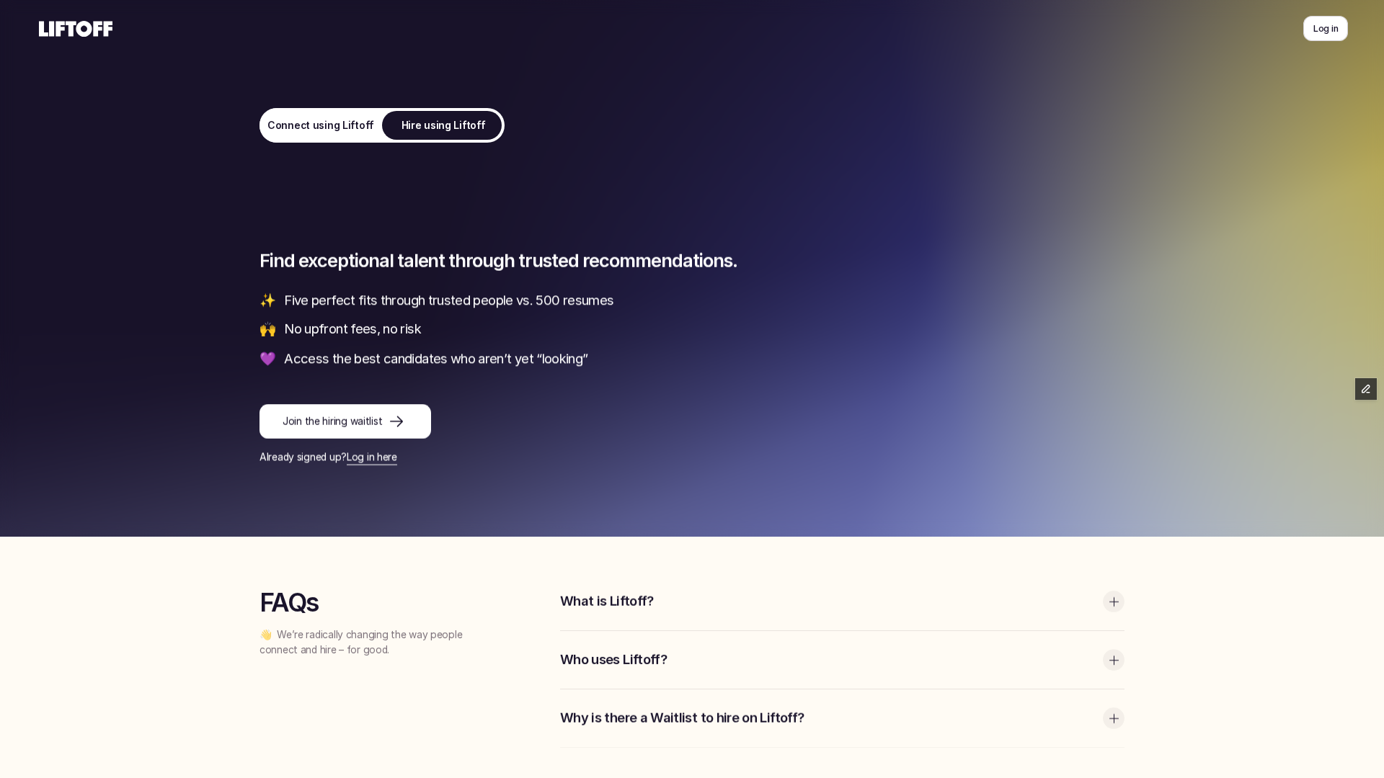
click at [81, 27] on icon at bounding box center [75, 28] width 79 height 23
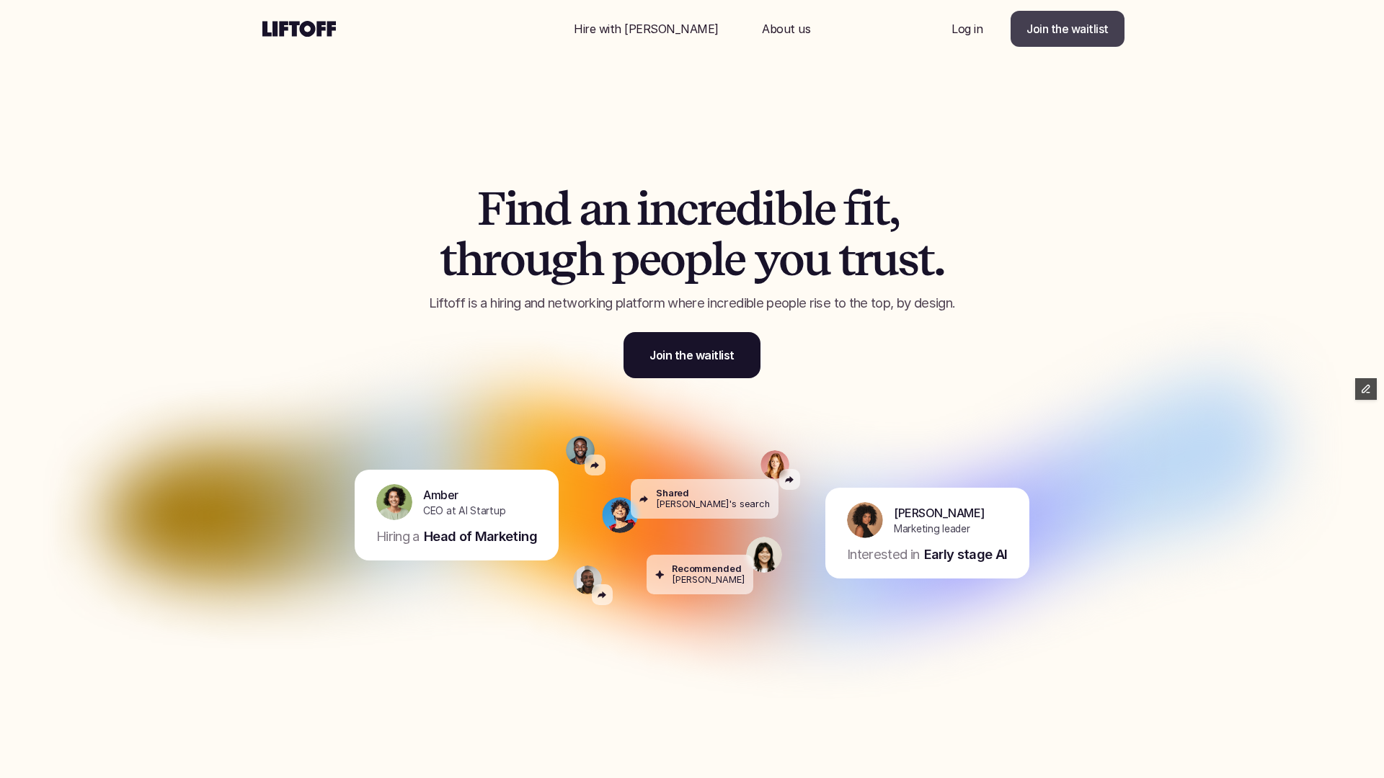
click at [1064, 31] on p "Join the waitlist" at bounding box center [1067, 28] width 82 height 17
